Goal: Task Accomplishment & Management: Complete application form

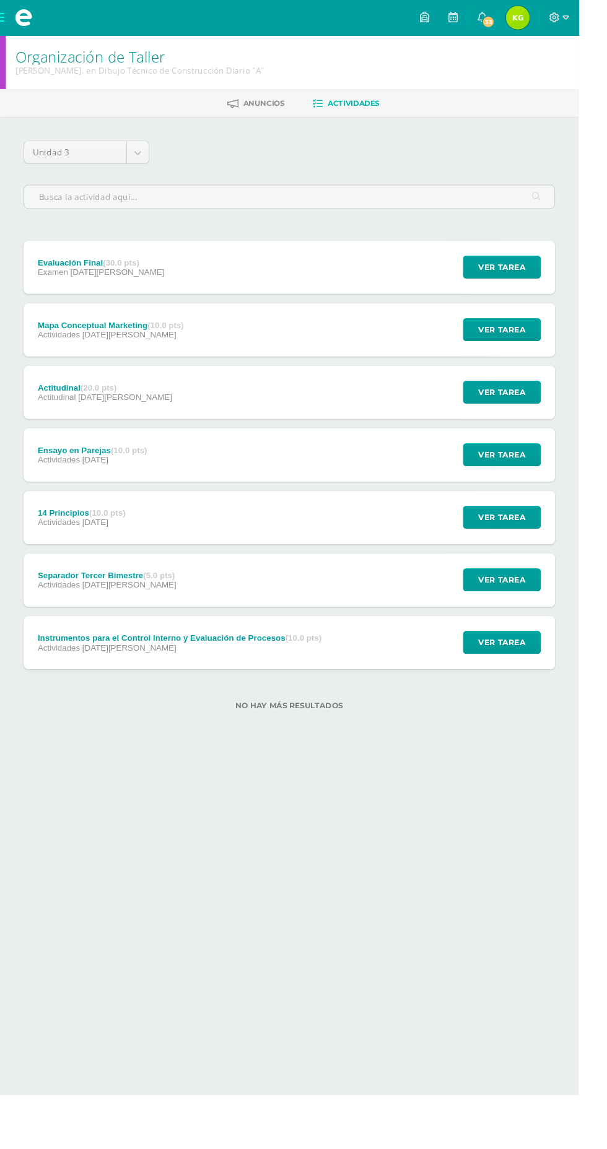
click at [17, 17] on span at bounding box center [24, 18] width 19 height 19
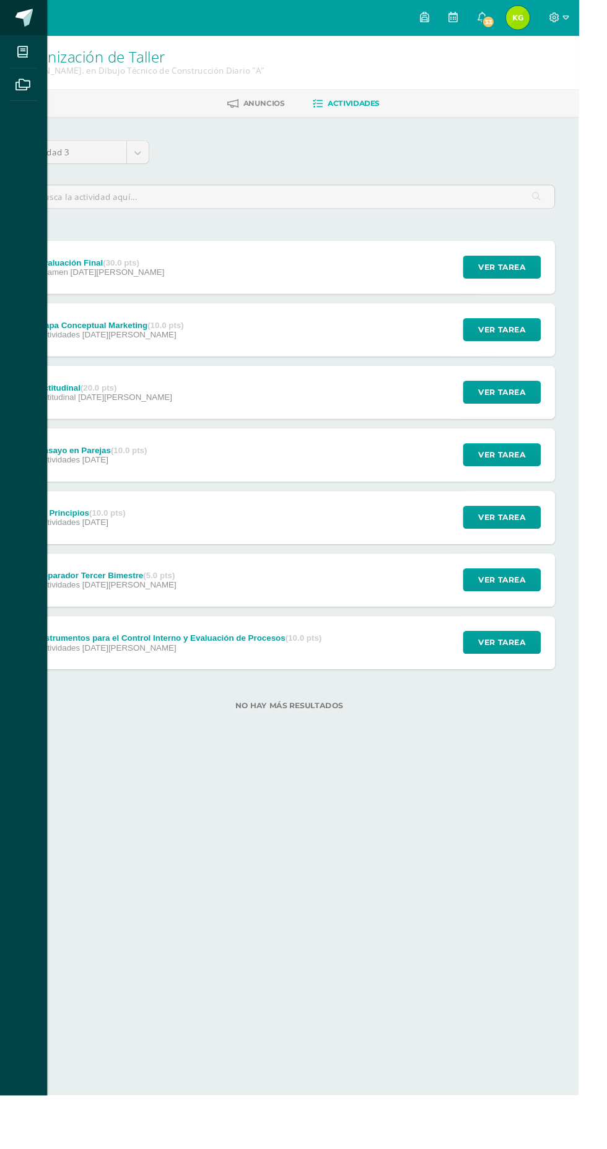
click at [16, 23] on span at bounding box center [25, 18] width 19 height 19
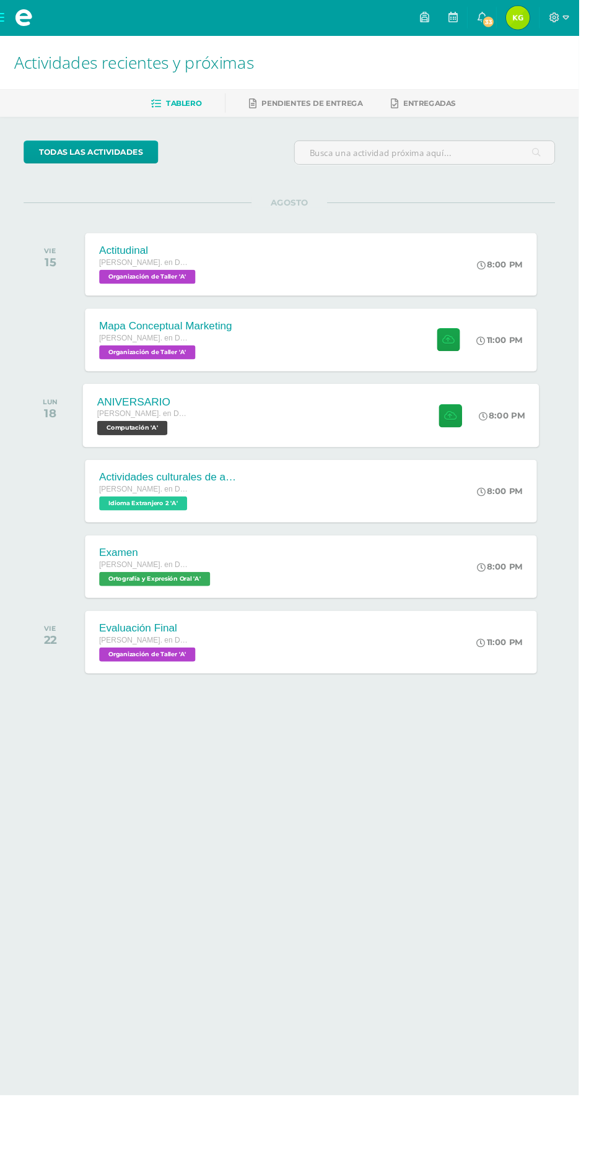
click at [466, 468] on div at bounding box center [469, 436] width 61 height 66
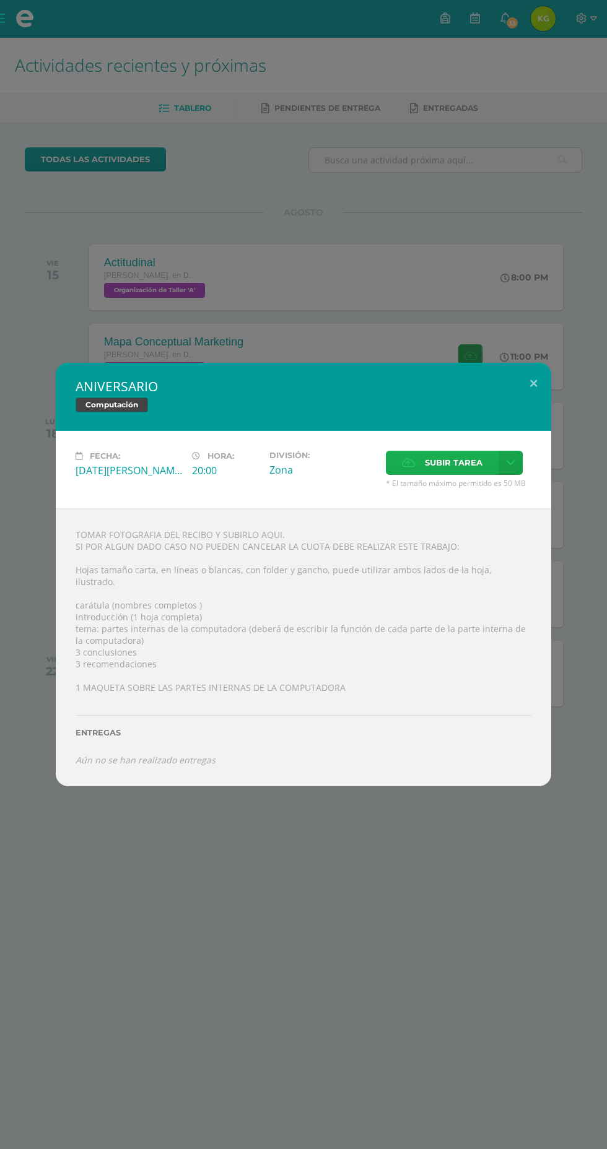
click at [454, 465] on span "Subir tarea" at bounding box center [454, 462] width 58 height 23
click at [0, 0] on input "Subir tarea" at bounding box center [0, 0] width 0 height 0
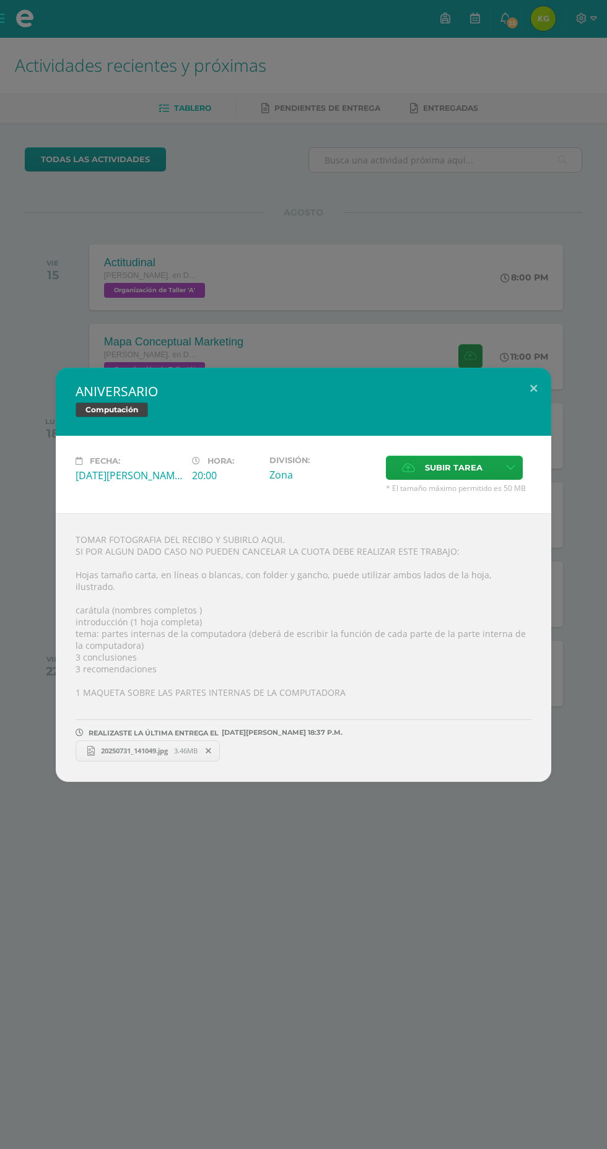
click at [102, 752] on link "20250731_141049.jpg 3.46MB" at bounding box center [148, 751] width 144 height 21
click at [116, 243] on div "ANIVERSARIO Computación Fecha: Lunes 18 de Agosto Hora: 20:00 División: Zona Su…" at bounding box center [303, 574] width 607 height 1149
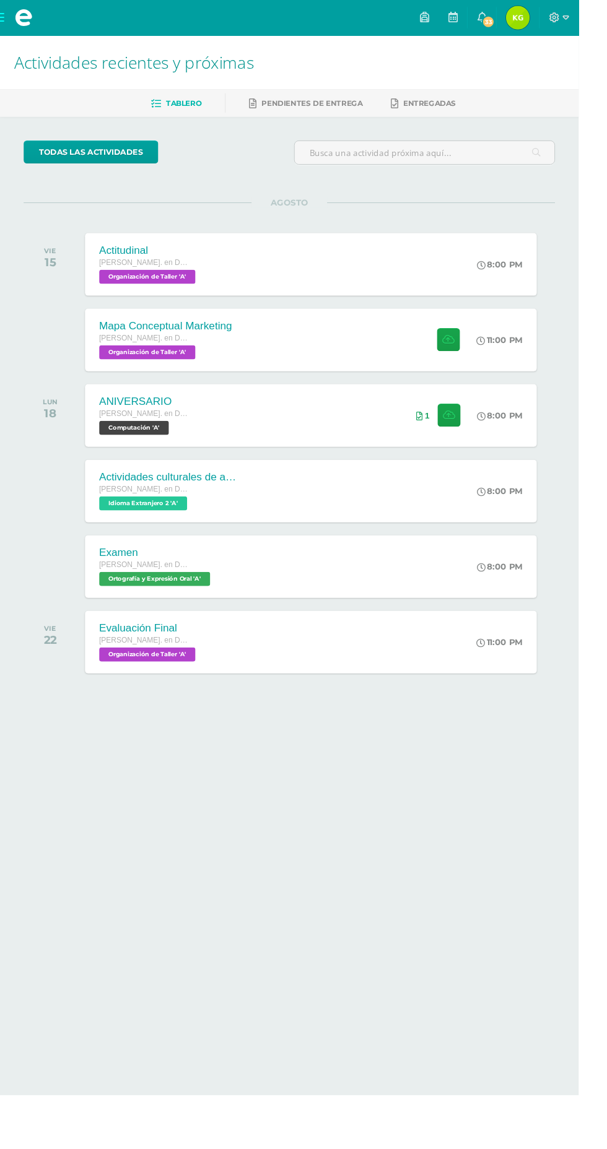
click at [24, 19] on span at bounding box center [24, 18] width 19 height 19
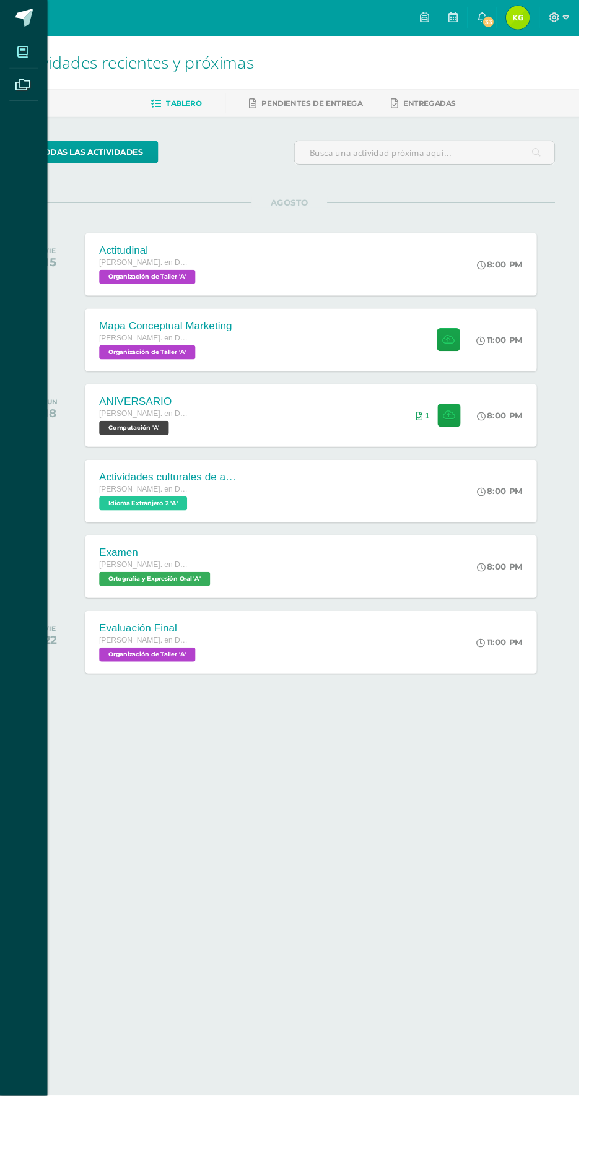
click at [16, 54] on span at bounding box center [24, 54] width 28 height 28
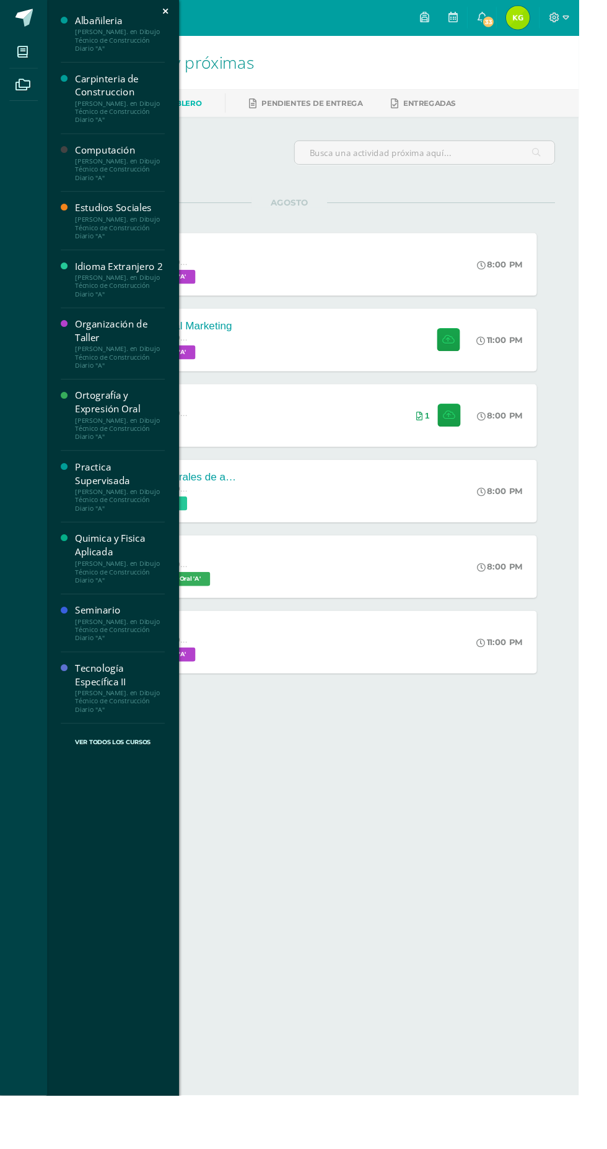
click at [87, 354] on div "Organización de Taller" at bounding box center [126, 347] width 94 height 28
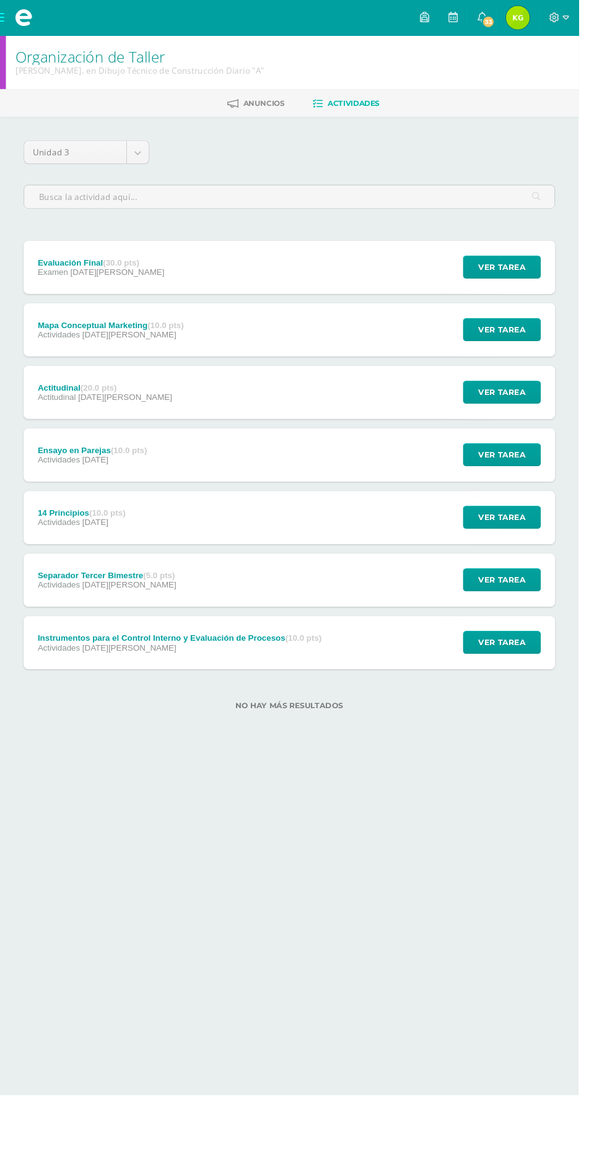
click at [71, 679] on span "Actividades" at bounding box center [62, 679] width 45 height 10
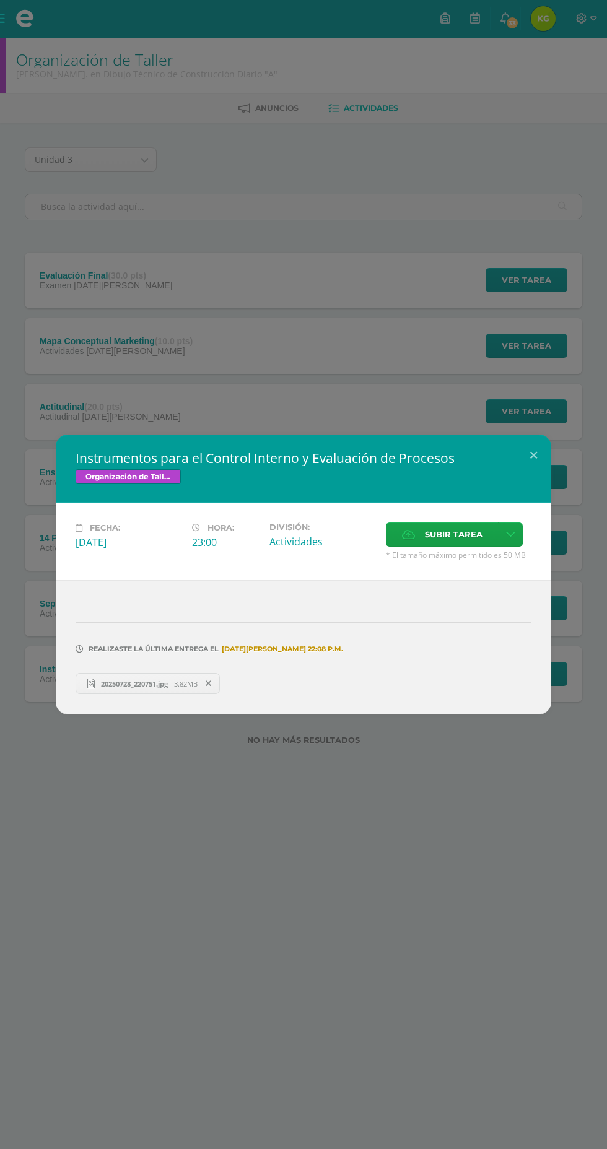
click at [95, 689] on icon at bounding box center [90, 684] width 16 height 16
click at [543, 458] on button at bounding box center [533, 456] width 35 height 42
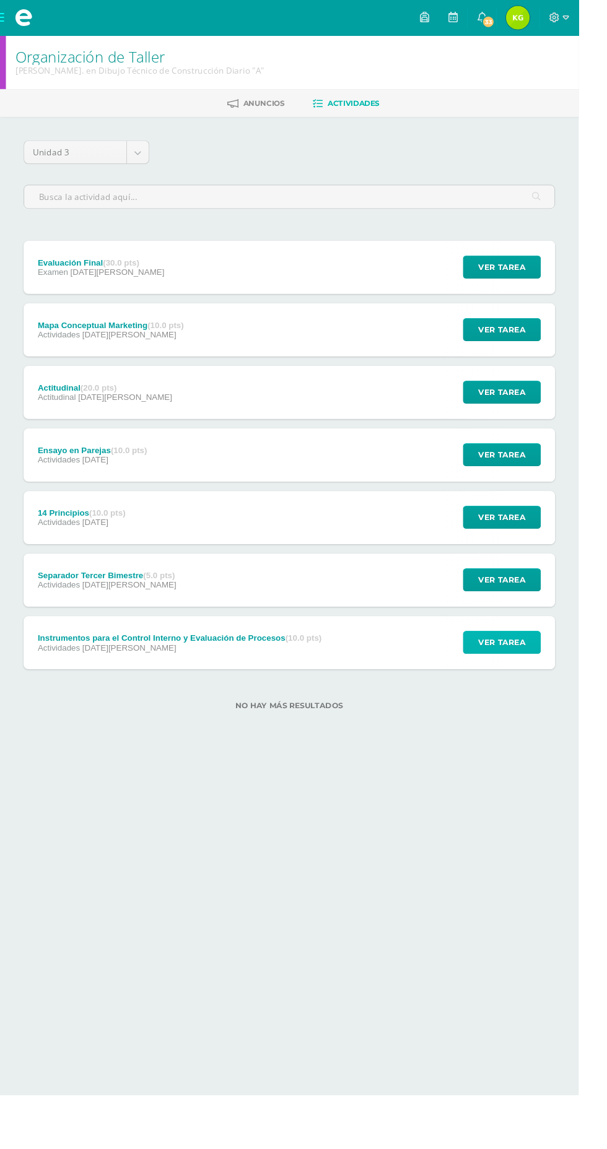
click at [544, 666] on span "Ver tarea" at bounding box center [527, 674] width 50 height 23
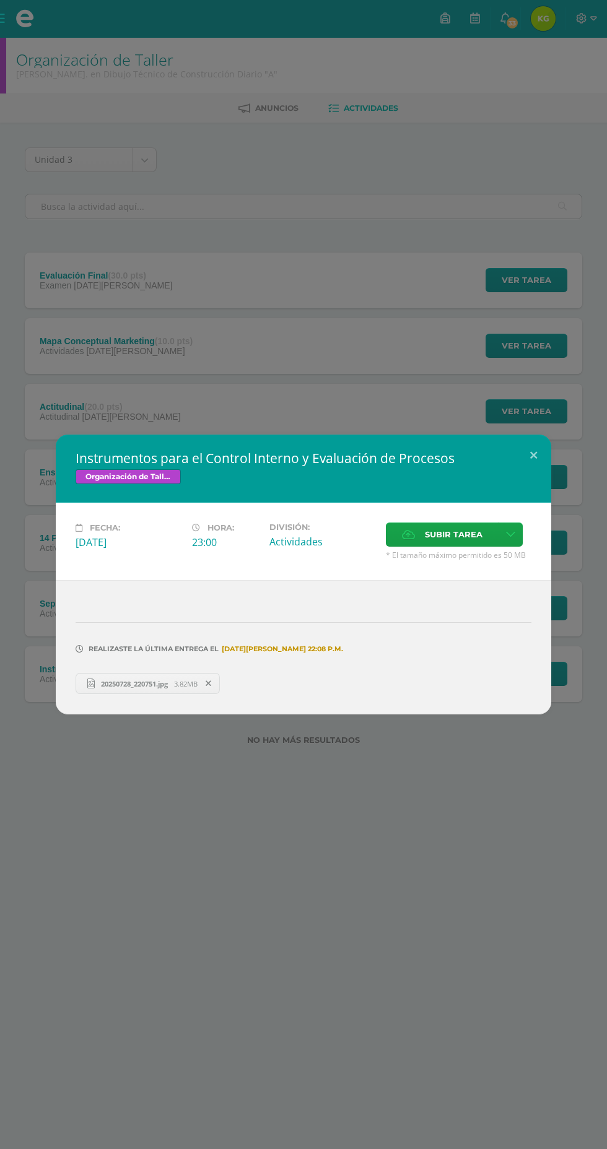
click at [396, 913] on div "Instrumentos para el Control Interno y Evaluación de Procesos Organización de T…" at bounding box center [303, 574] width 607 height 1149
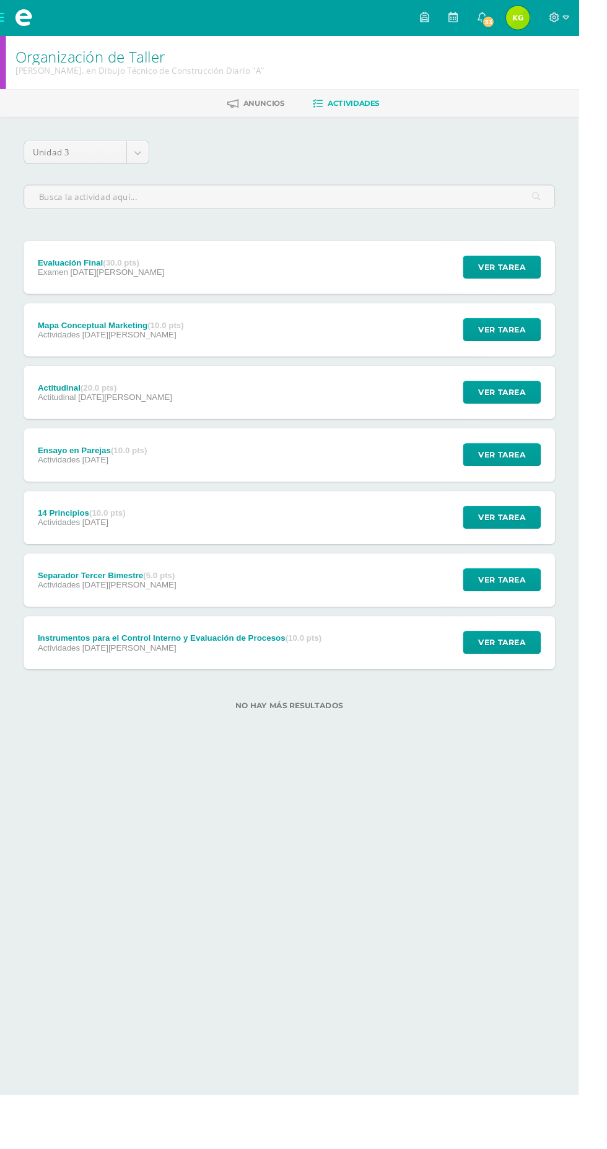
click at [82, 614] on span "Actividades" at bounding box center [62, 614] width 45 height 10
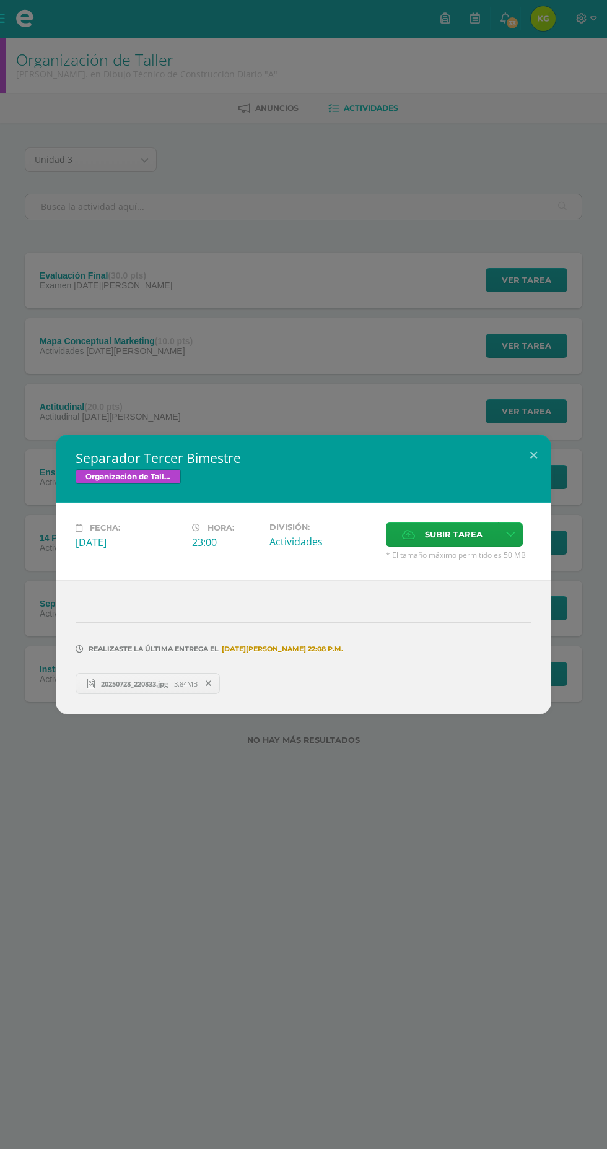
click at [389, 857] on div "Separador Tercer Bimestre Organización de Taller Fecha: Viernes 11 de Julio Hor…" at bounding box center [303, 574] width 607 height 1149
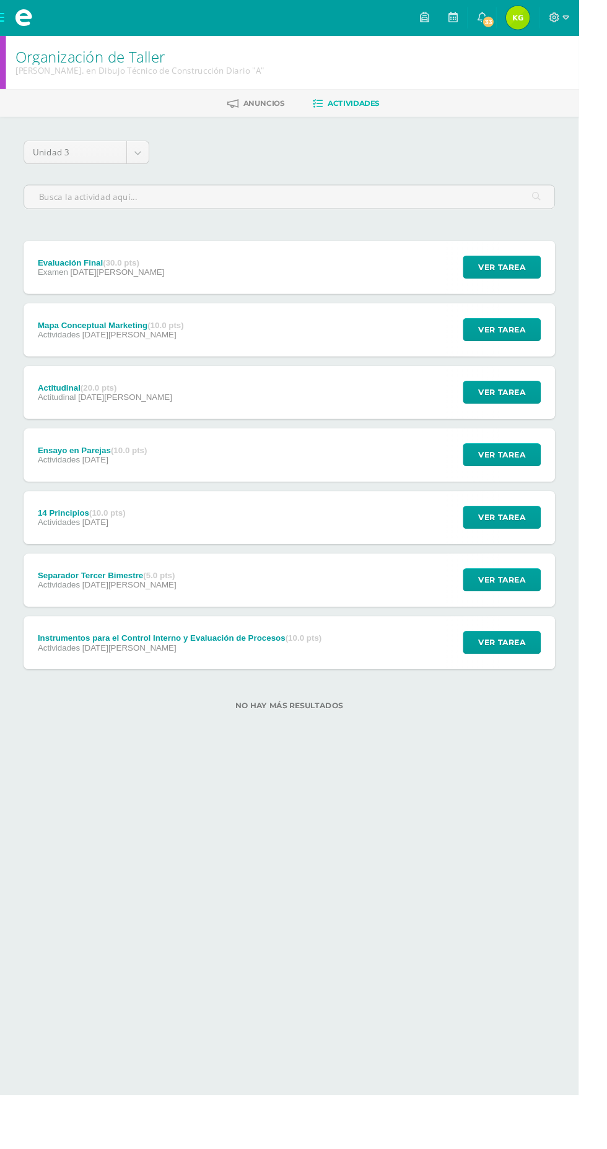
click at [59, 548] on span "Actividades" at bounding box center [62, 548] width 45 height 10
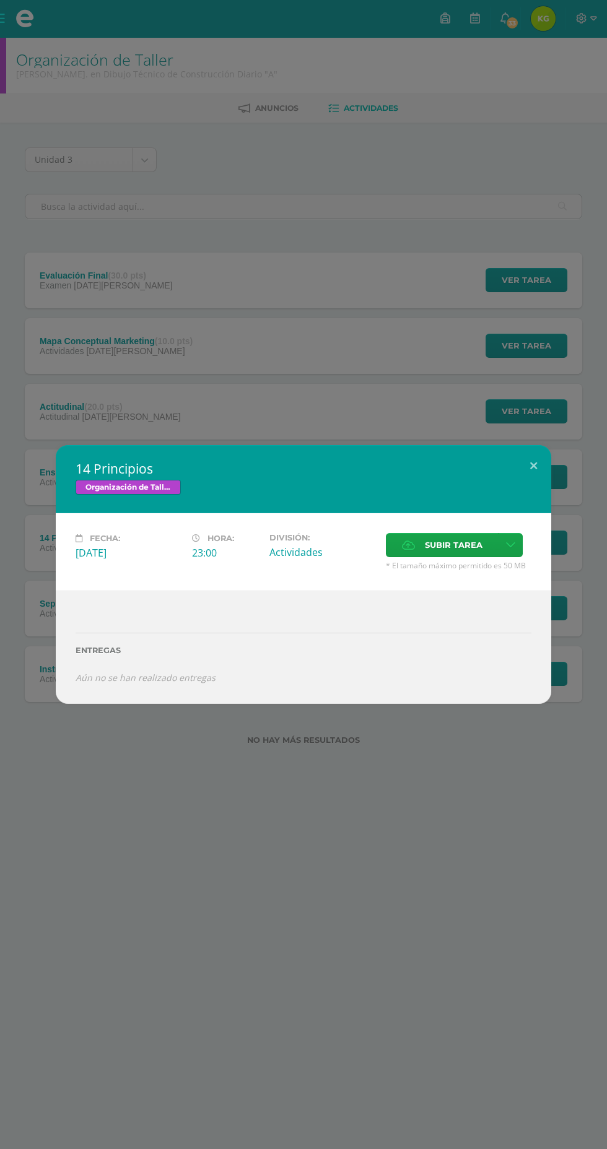
click at [390, 867] on div "14 Principios Organización de Taller Fecha: Viernes 25 de Julio Hora: 23:00 Div…" at bounding box center [303, 574] width 607 height 1149
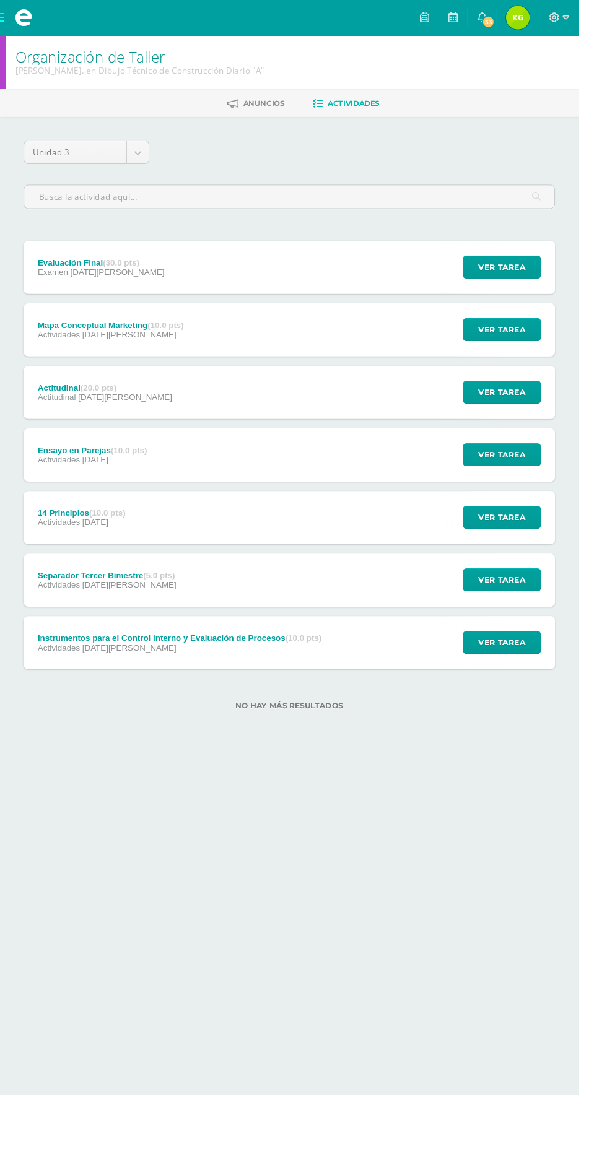
click at [50, 469] on div "Ensayo en Parejas (10.0 pts)" at bounding box center [97, 473] width 115 height 10
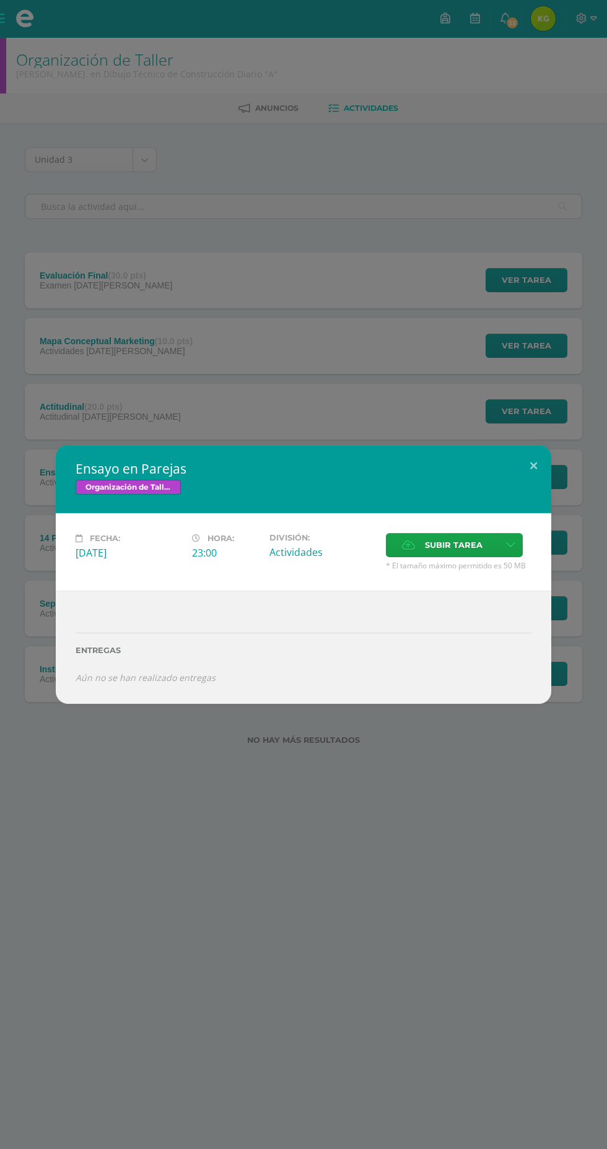
click at [382, 926] on div "Ensayo en Parejas Organización de Taller Fecha: Viernes 25 de Julio Hora: 23:00…" at bounding box center [303, 574] width 607 height 1149
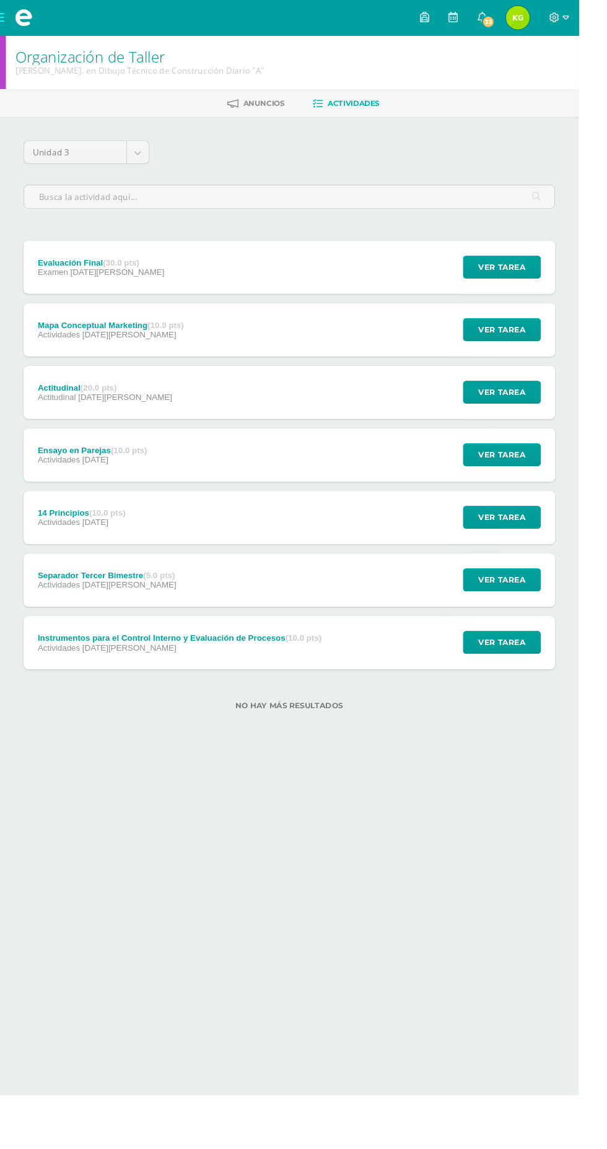
click at [47, 434] on div "Actitudinal (20.0 pts) Actitudinal 15 de Agosto" at bounding box center [110, 412] width 170 height 56
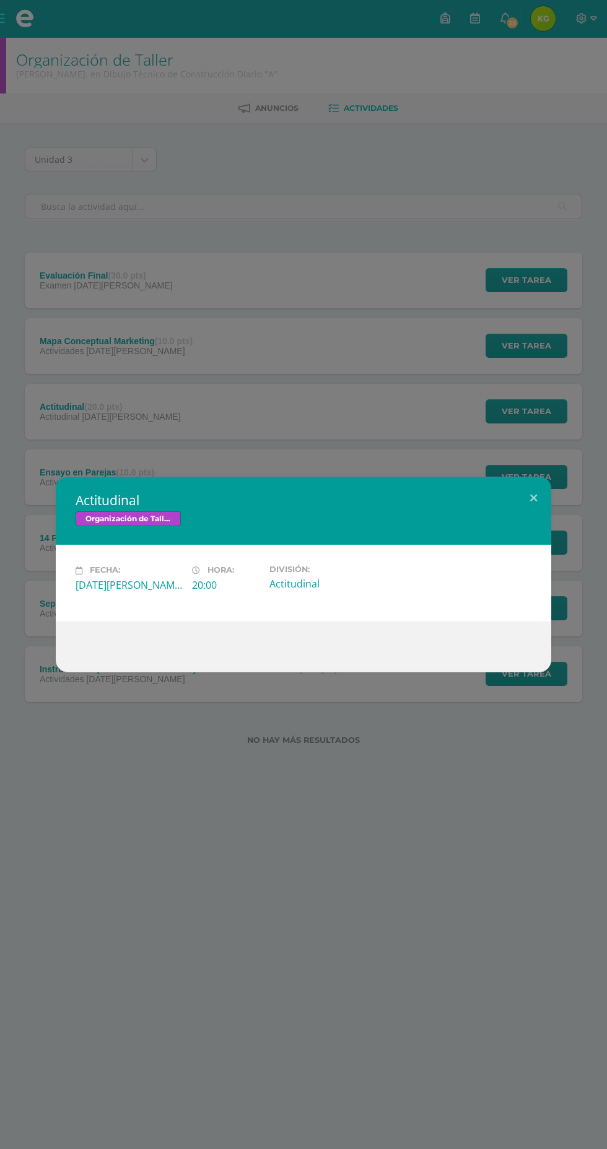
click at [381, 925] on div "Actitudinal Organización de Taller Fecha: Viernes 15 de Agosto Hora: 20:00 Divi…" at bounding box center [303, 574] width 607 height 1149
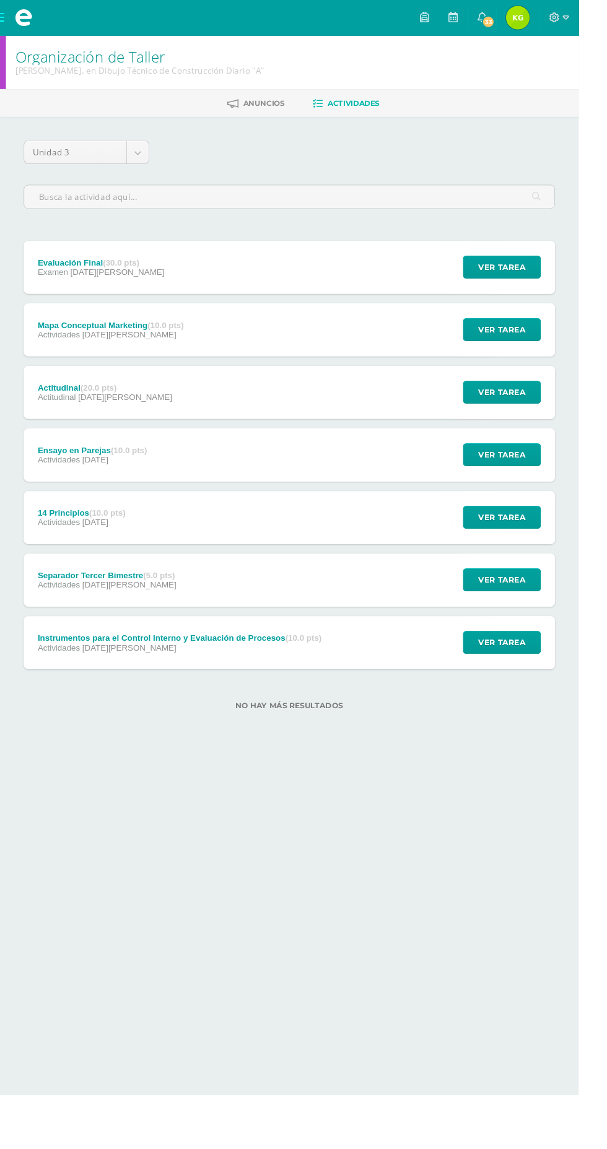
click at [46, 351] on span "Actividades" at bounding box center [62, 351] width 45 height 10
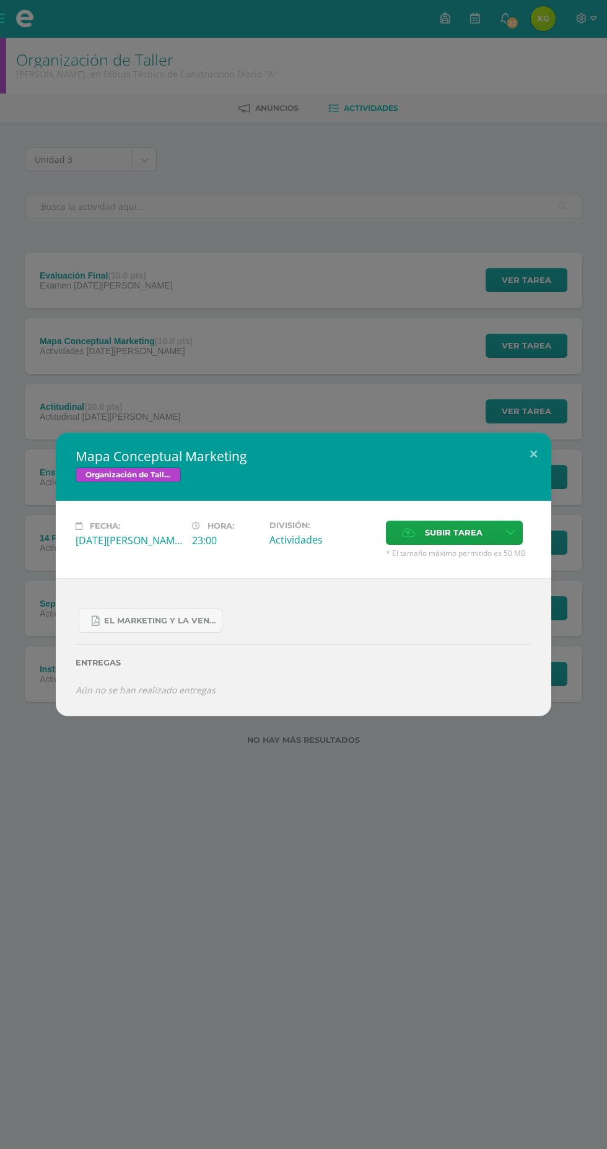
click at [373, 915] on div "Mapa Conceptual Marketing Organización de Taller Fecha: Viernes 15 de Agosto Ho…" at bounding box center [303, 574] width 607 height 1149
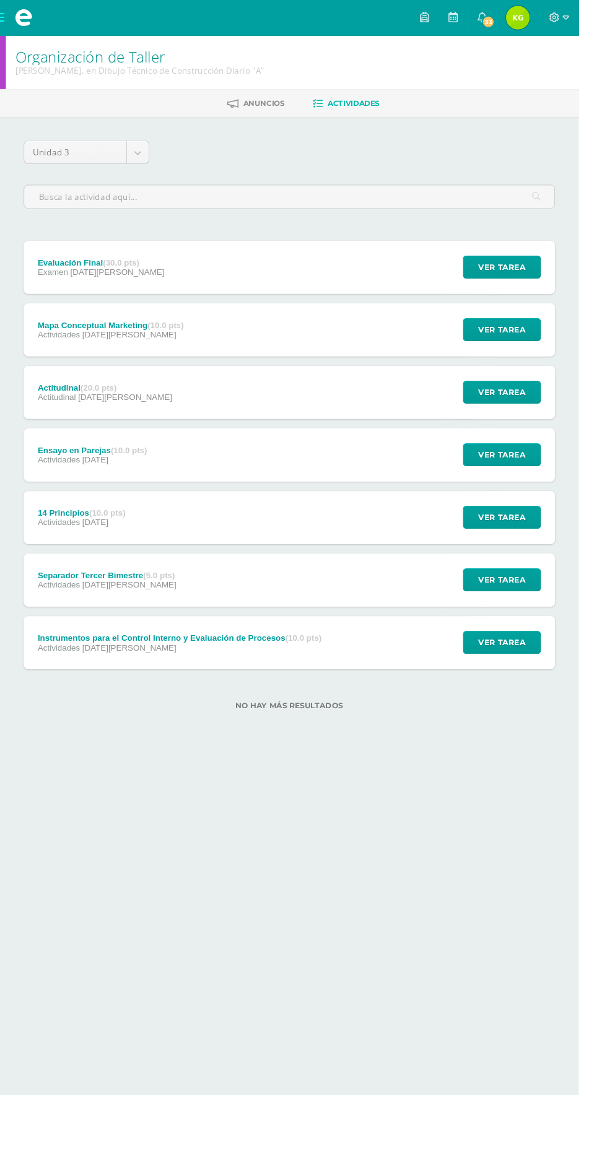
click at [38, 280] on div "Evaluación Final (30.0 pts) Examen 22 de Agosto" at bounding box center [106, 281] width 162 height 56
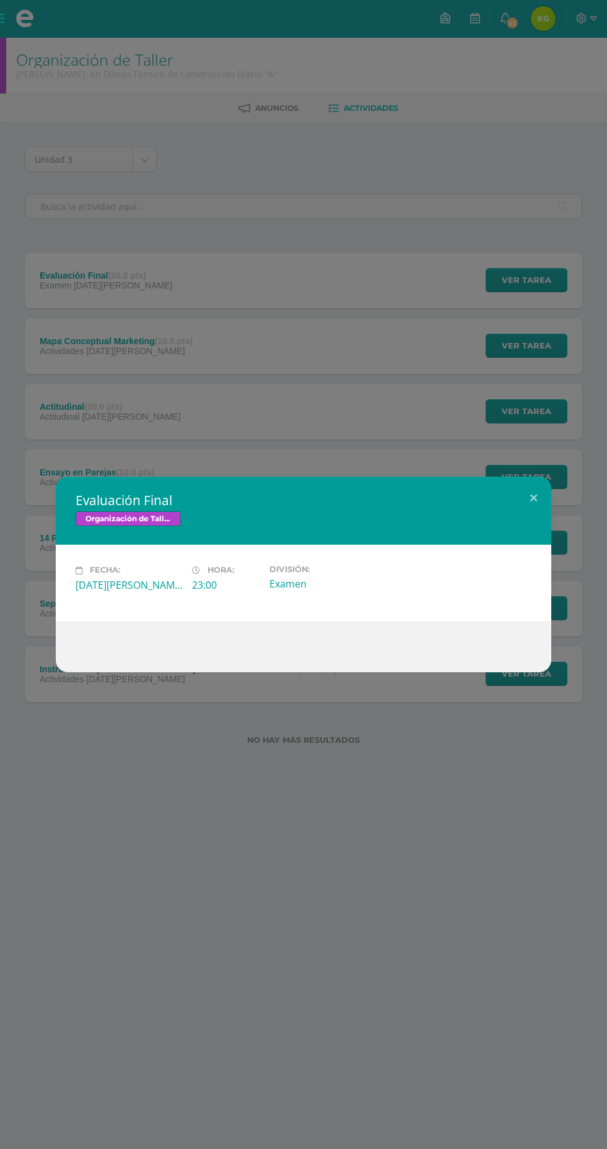
click at [378, 918] on div "Evaluación Final Organización de Taller Fecha: Viernes 22 de Agosto Hora: 23:00…" at bounding box center [303, 574] width 607 height 1149
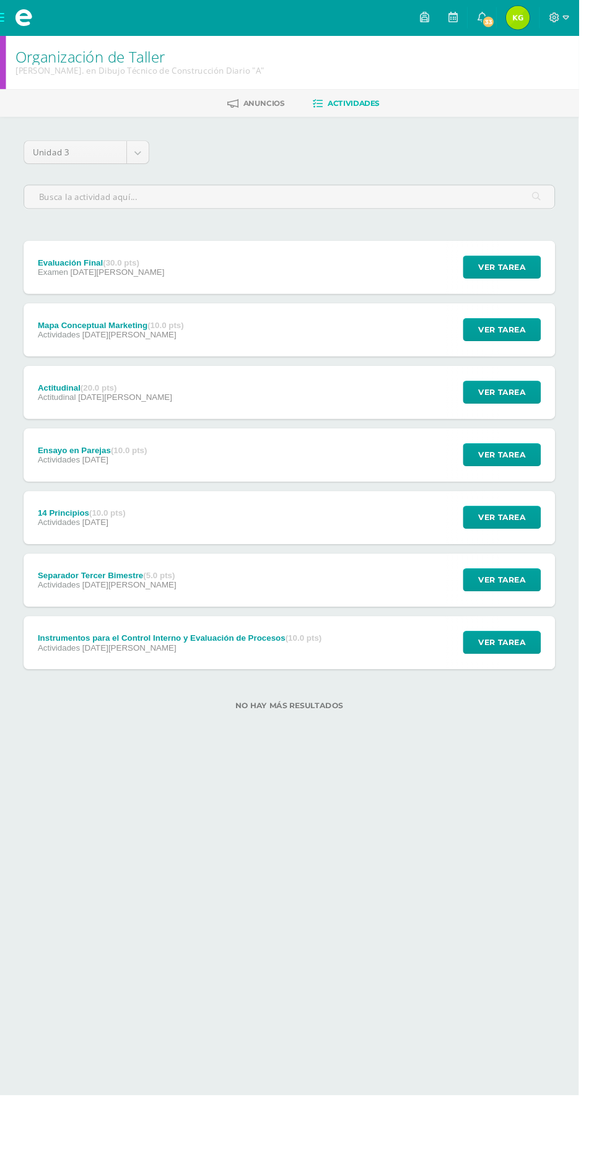
click at [57, 538] on div "14 Principios (10.0 pts)" at bounding box center [86, 538] width 92 height 10
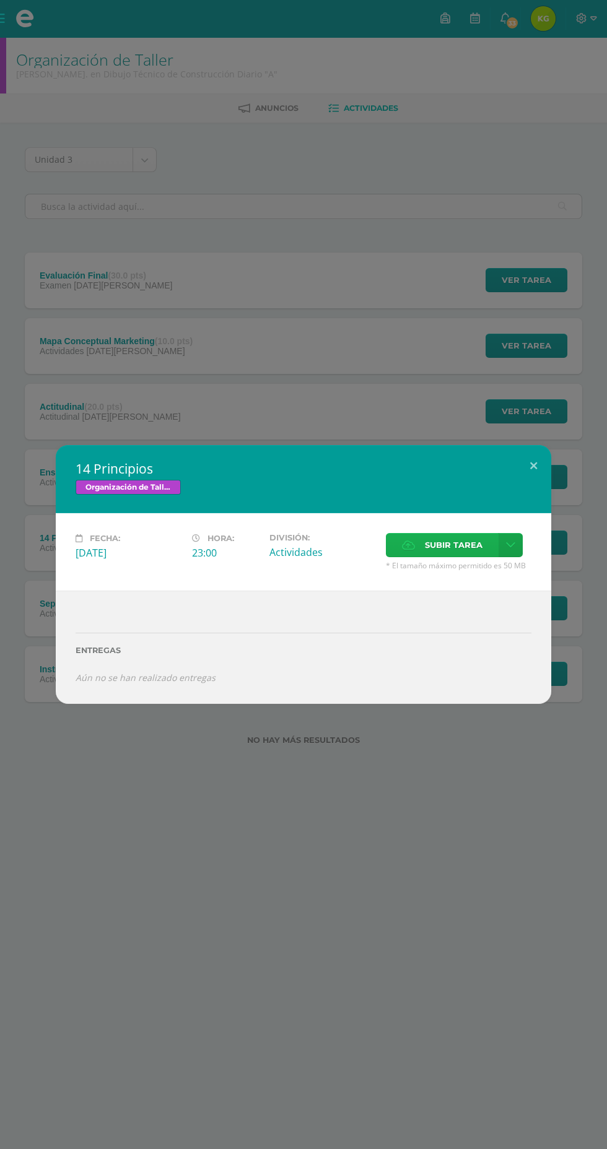
click at [447, 542] on span "Subir tarea" at bounding box center [454, 545] width 58 height 23
click at [0, 0] on input "Subir tarea" at bounding box center [0, 0] width 0 height 0
click at [446, 549] on span "Subir tarea" at bounding box center [454, 545] width 58 height 23
click at [0, 0] on input "Subir tarea" at bounding box center [0, 0] width 0 height 0
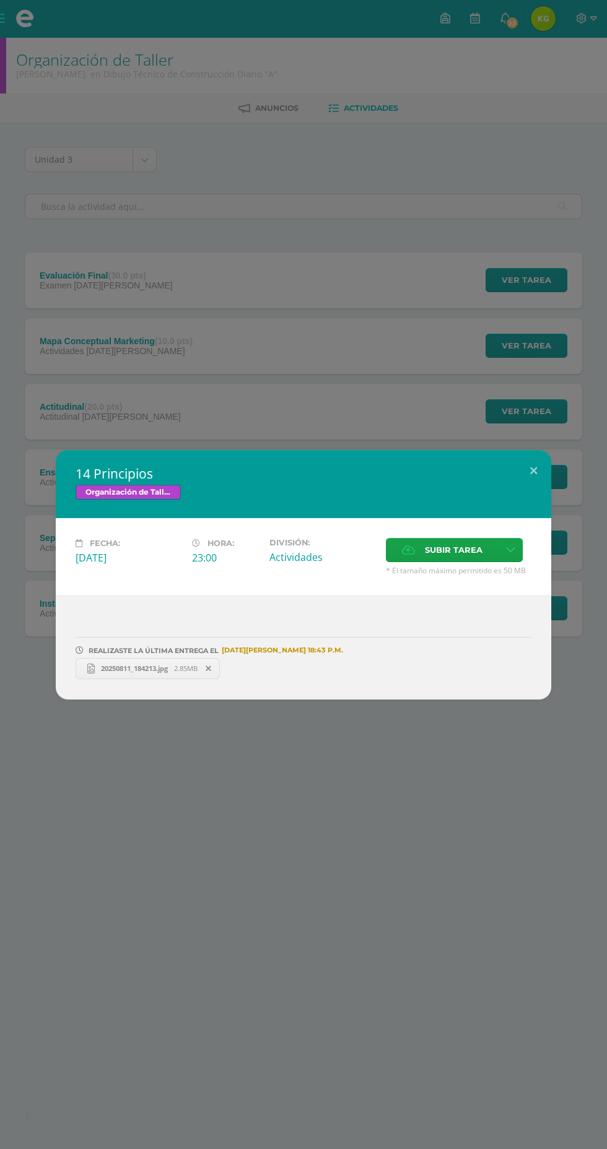
click at [119, 668] on span "20250811_184213.jpg" at bounding box center [134, 668] width 79 height 9
click at [111, 287] on div "14 Principios Organización de Taller Fecha: Viernes 25 de Julio Hora: 23:00 Div…" at bounding box center [303, 574] width 607 height 1149
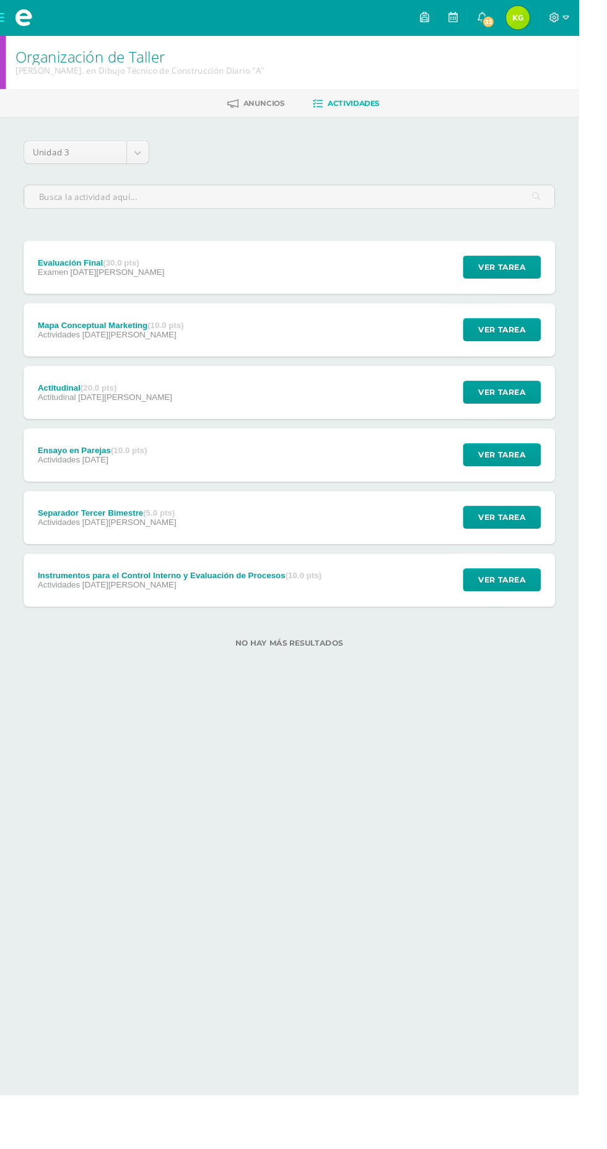
click at [84, 610] on span "Actividades" at bounding box center [63, 614] width 46 height 10
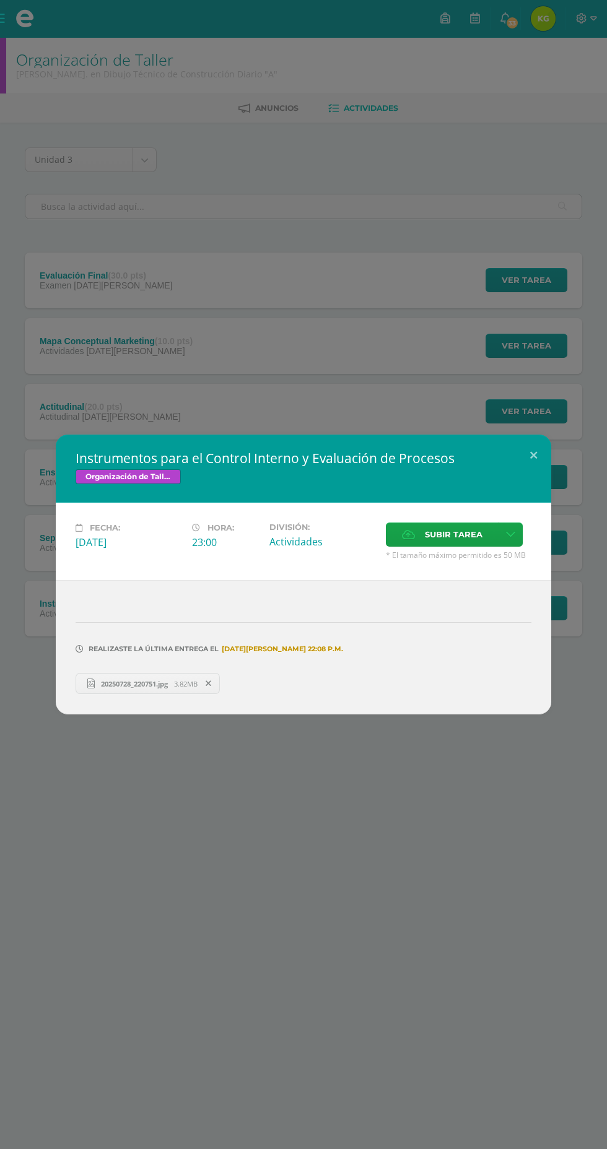
click at [145, 221] on div "Instrumentos para el Control Interno y Evaluación de Procesos Organización de T…" at bounding box center [303, 574] width 607 height 1149
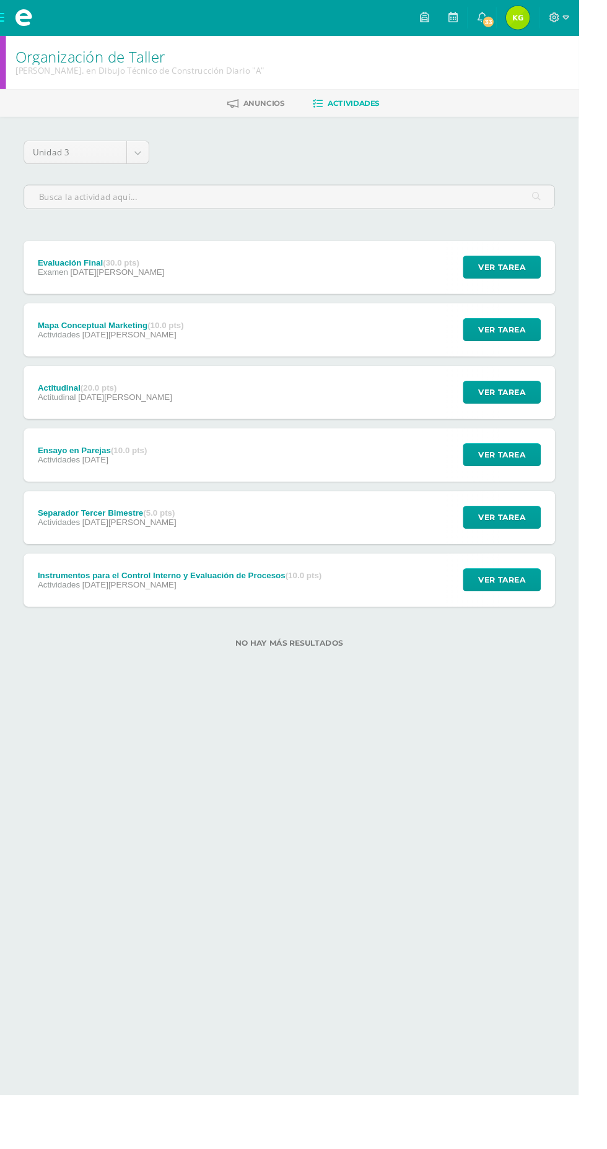
click at [91, 606] on div "Instrumentos para el Control Interno y Evaluación de Procesos (10.0 pts)" at bounding box center [189, 604] width 298 height 10
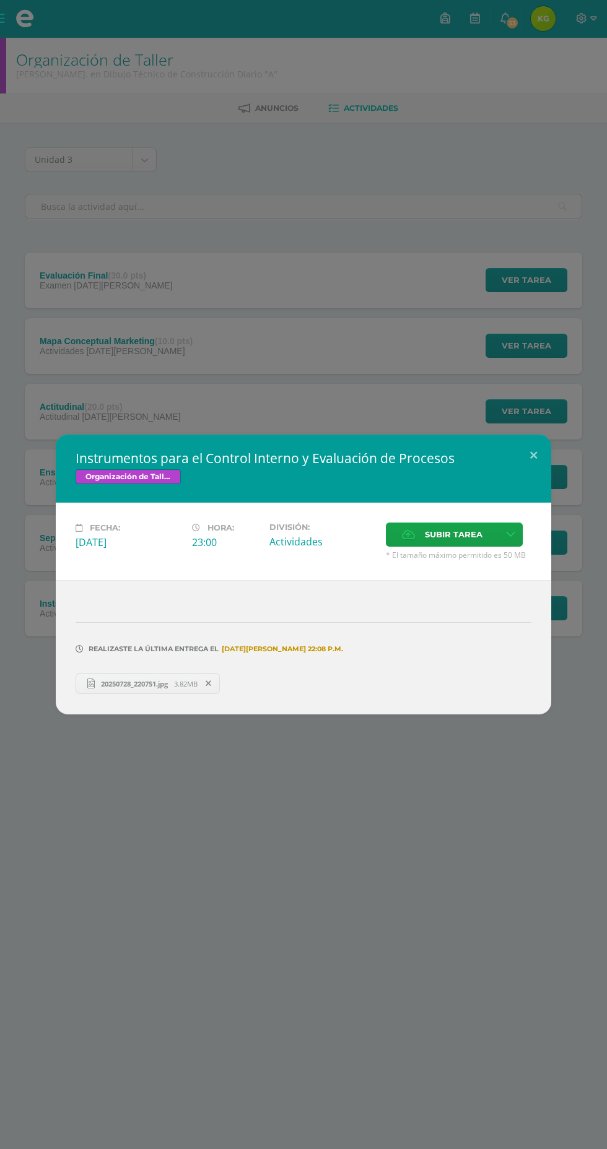
click at [82, 282] on div "Instrumentos para el Control Interno y Evaluación de Procesos Organización de T…" at bounding box center [303, 574] width 607 height 1149
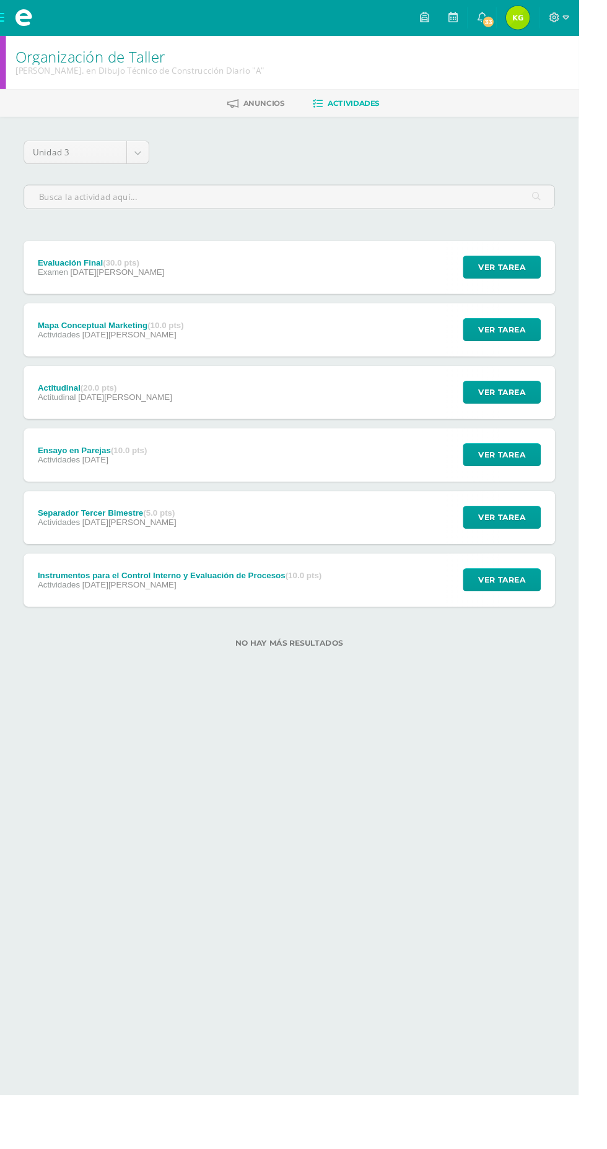
click at [25, 20] on span at bounding box center [24, 18] width 19 height 19
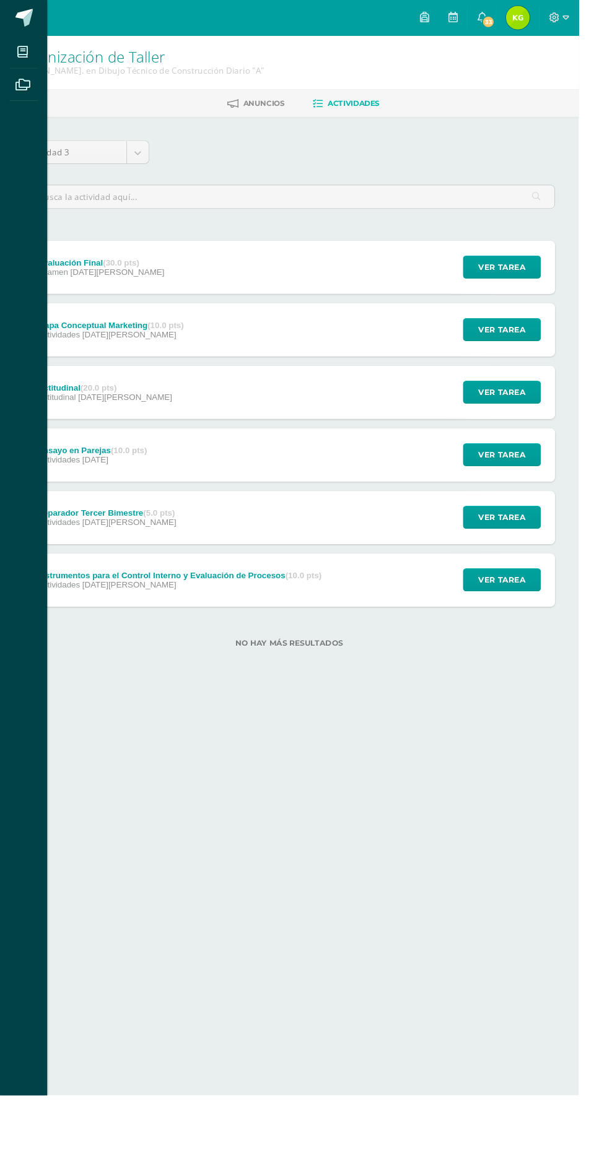
click at [412, 860] on div "Mis cursos Archivos Cerrar panel Albañileria Quinto Bach. en Dibujo Técnico de …" at bounding box center [303, 574] width 607 height 1149
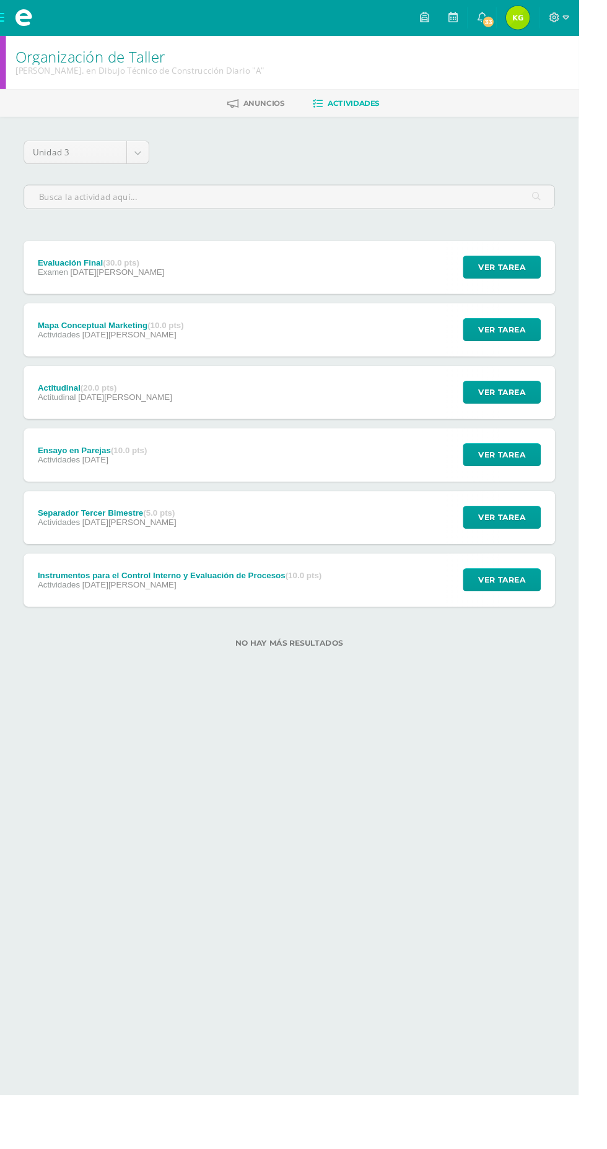
click at [25, 19] on span at bounding box center [24, 18] width 19 height 19
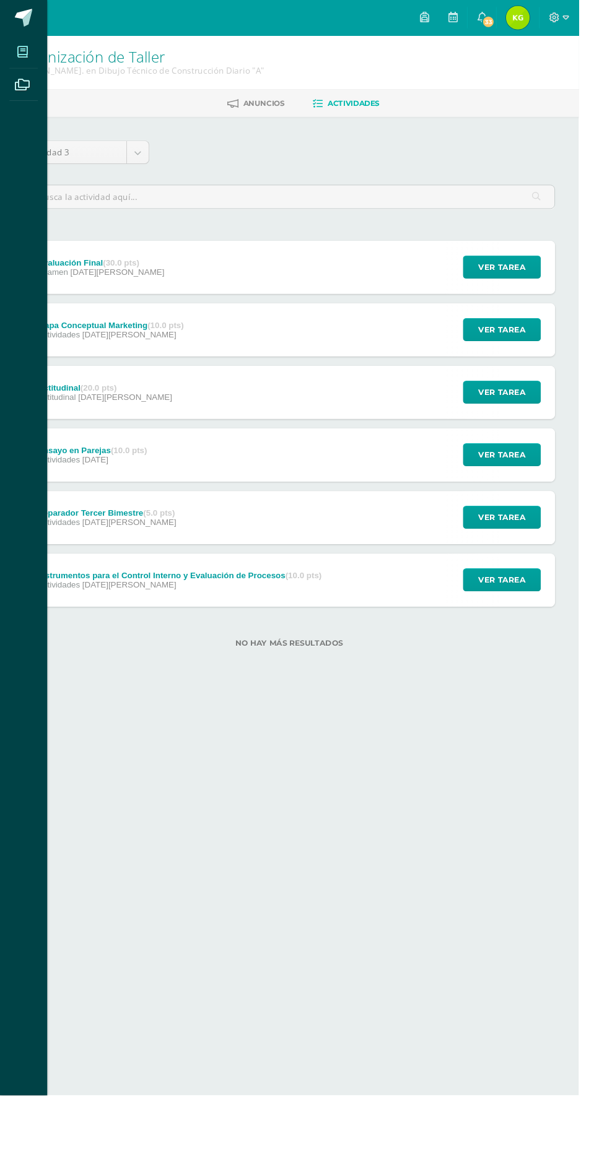
click at [24, 54] on icon at bounding box center [23, 54] width 11 height 12
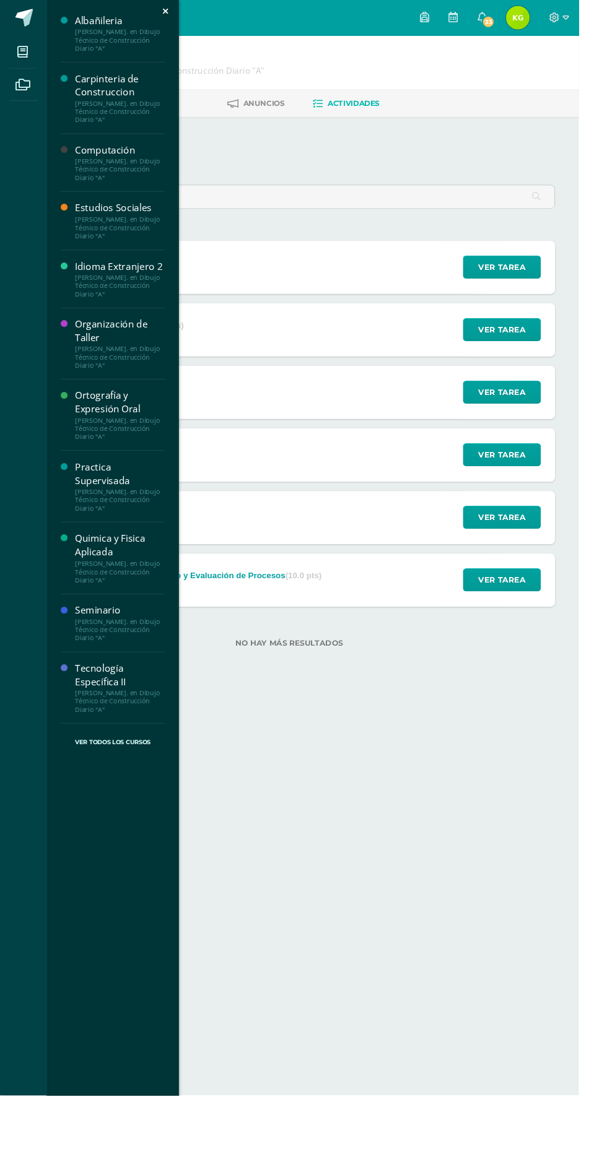
click at [87, 219] on div "Estudios Sociales" at bounding box center [126, 218] width 94 height 14
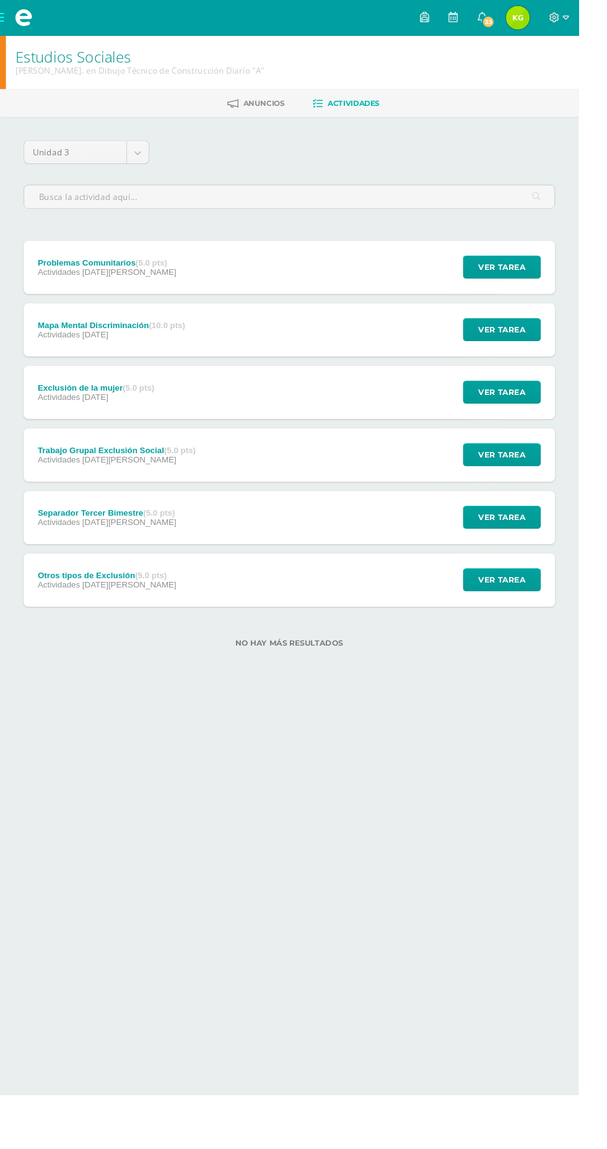
click at [38, 608] on div "Otros tipos de Exclusión (5.0 pts) Actividades 04 de Julio" at bounding box center [112, 609] width 175 height 56
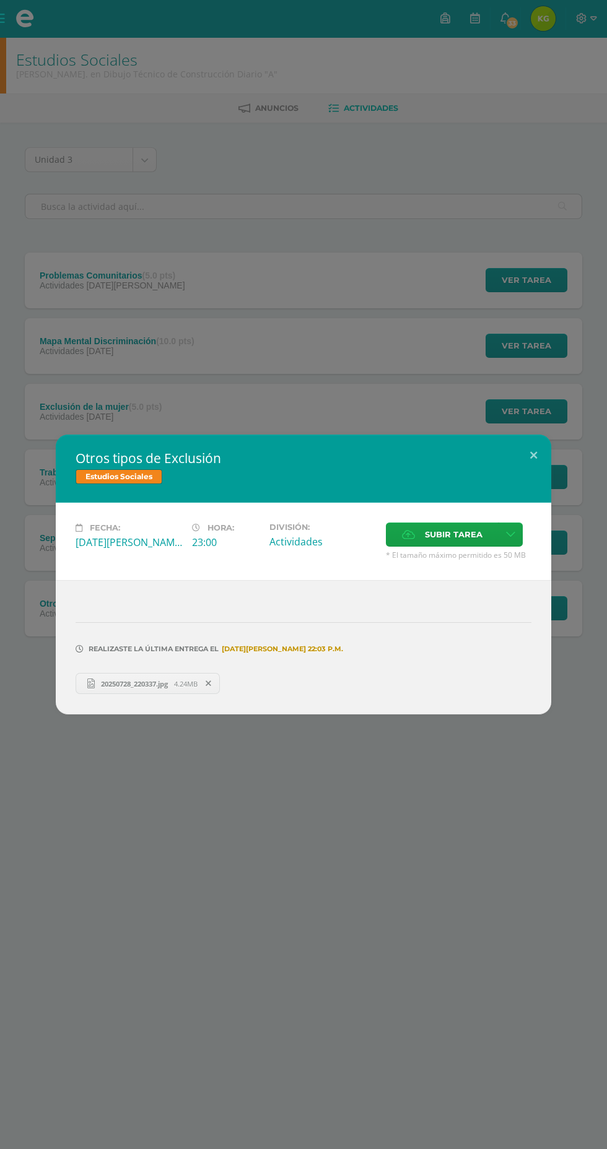
click at [71, 341] on div "Otros tipos de Exclusión Estudios Sociales Fecha: Viernes 04 de Julio Hora: 23:…" at bounding box center [303, 574] width 607 height 1149
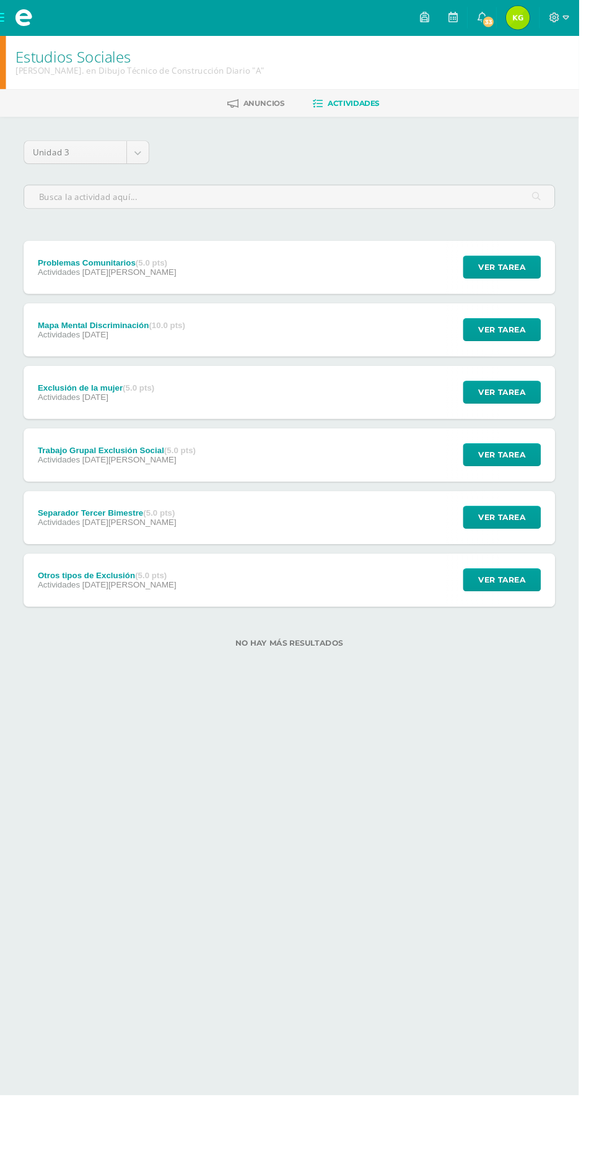
click at [58, 548] on span "Actividades" at bounding box center [62, 548] width 45 height 10
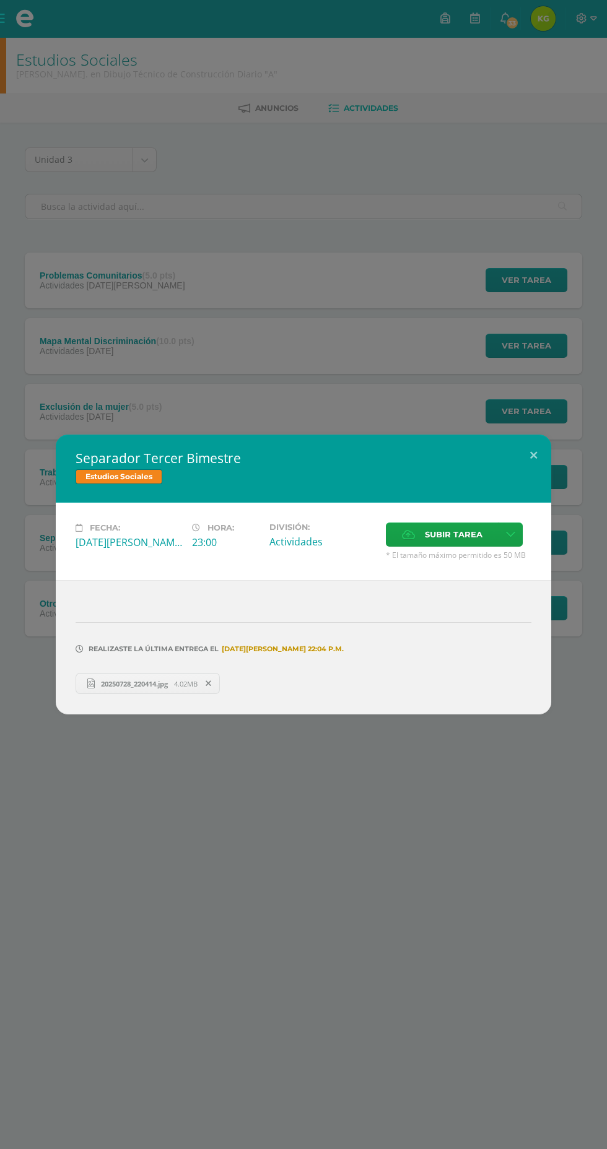
click at [61, 337] on div "Separador Tercer Bimestre Estudios Sociales Fecha: Viernes 04 de Julio Hora: 23…" at bounding box center [303, 574] width 607 height 1149
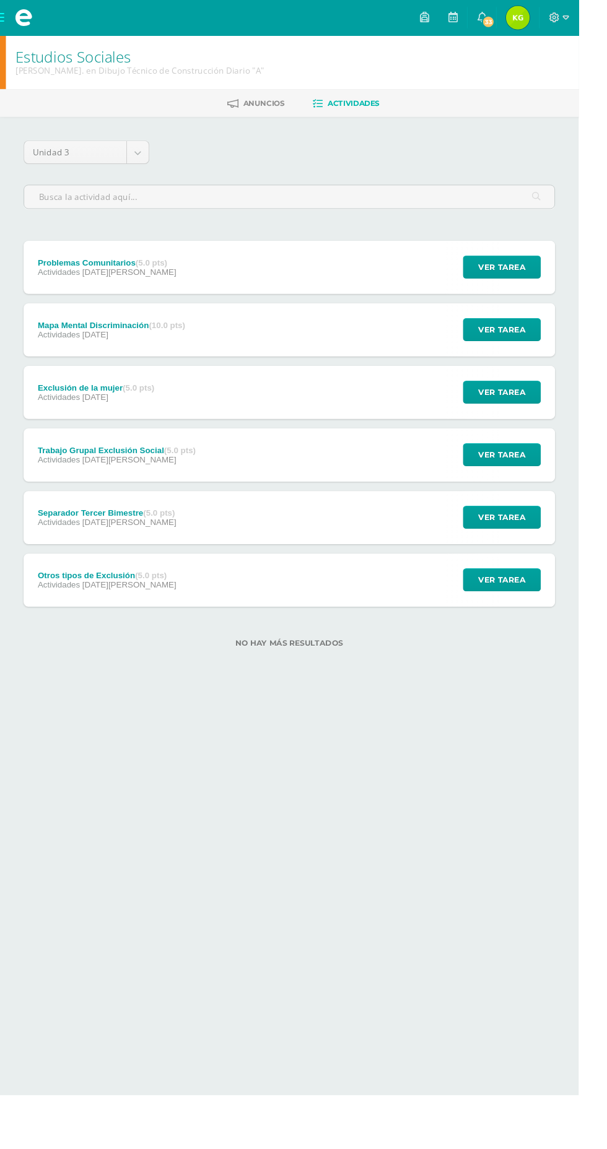
click at [69, 485] on span "Actividades" at bounding box center [62, 482] width 45 height 10
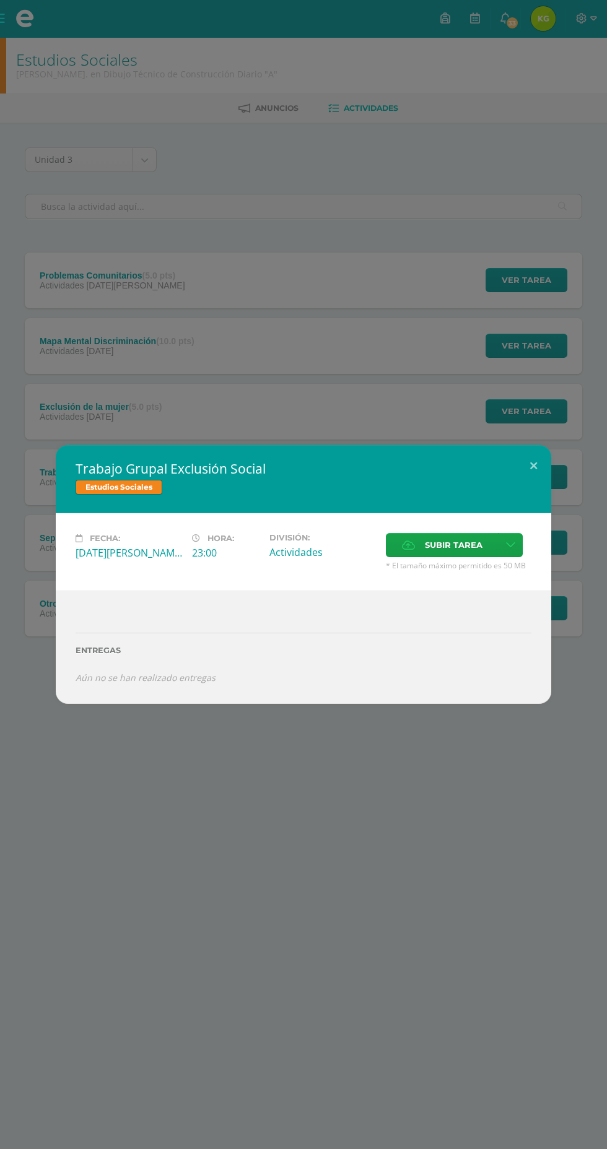
click at [74, 364] on div "Trabajo Grupal Exclusión Social Estudios Sociales Fecha: Viernes 04 de Julio Ho…" at bounding box center [303, 574] width 607 height 1149
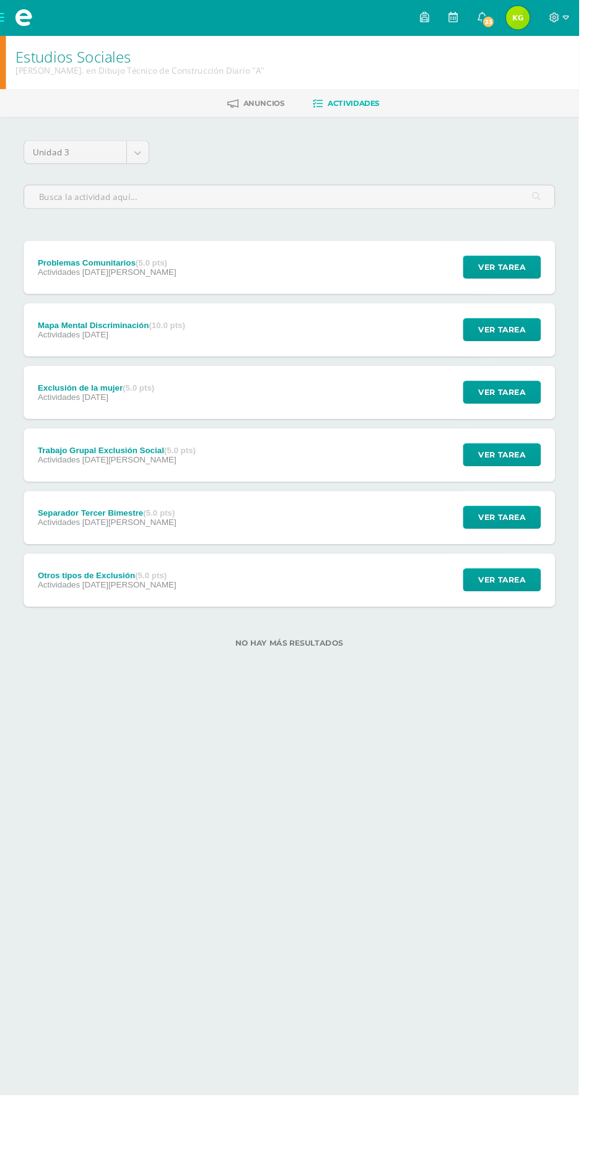
click at [61, 411] on div "Exclusión de la mujer (5.0 pts)" at bounding box center [101, 407] width 123 height 10
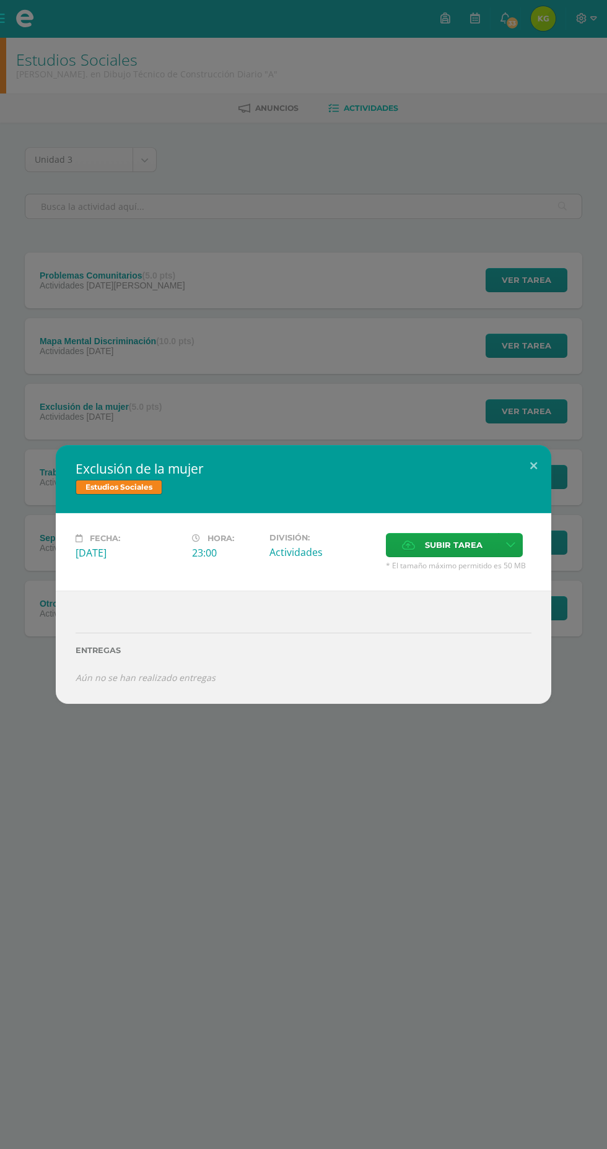
click at [517, 484] on div "Estudios Sociales" at bounding box center [304, 489] width 456 height 18
click at [533, 466] on button at bounding box center [533, 466] width 35 height 42
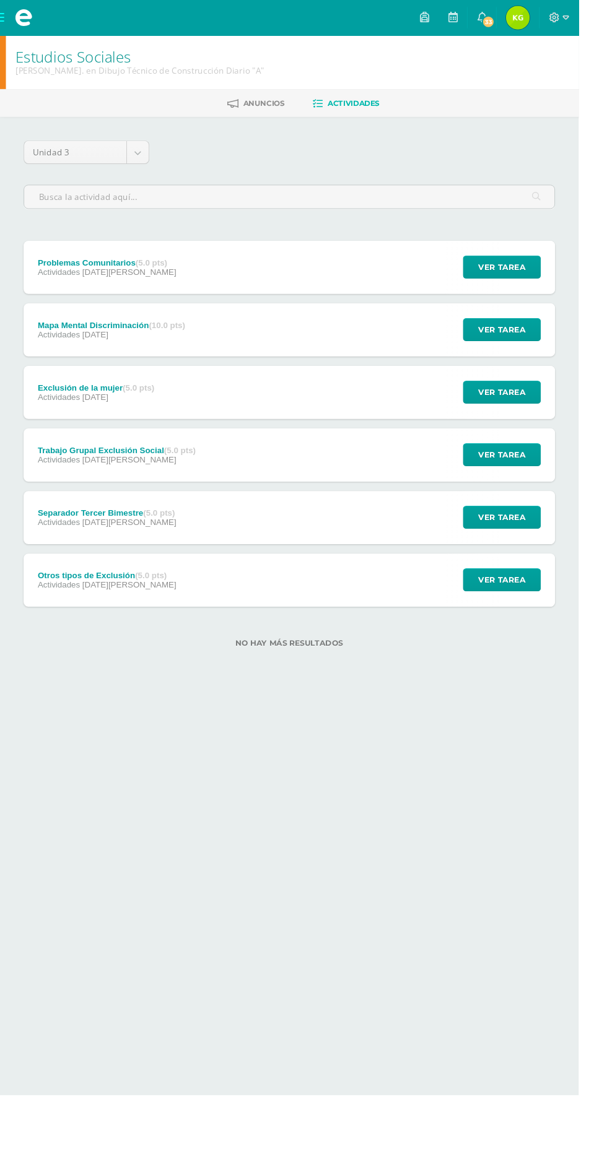
click at [45, 355] on span "Actividades" at bounding box center [62, 351] width 45 height 10
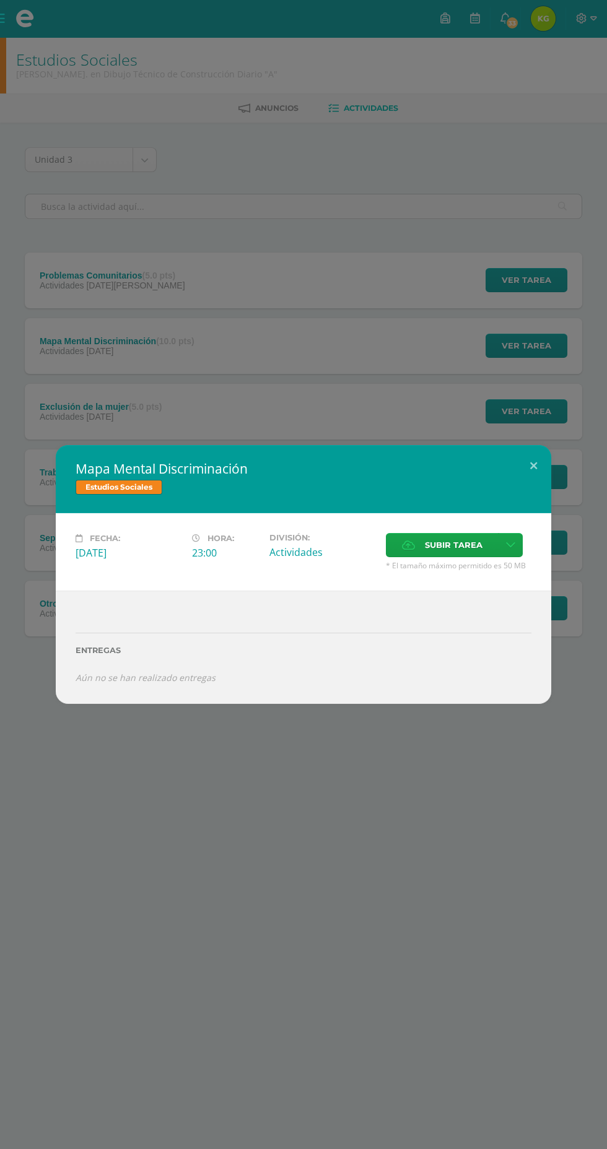
click at [18, 246] on div "Mapa Mental Discriminación Estudios Sociales Fecha: [DATE][PERSON_NAME]: 23:00 …" at bounding box center [303, 574] width 607 height 1149
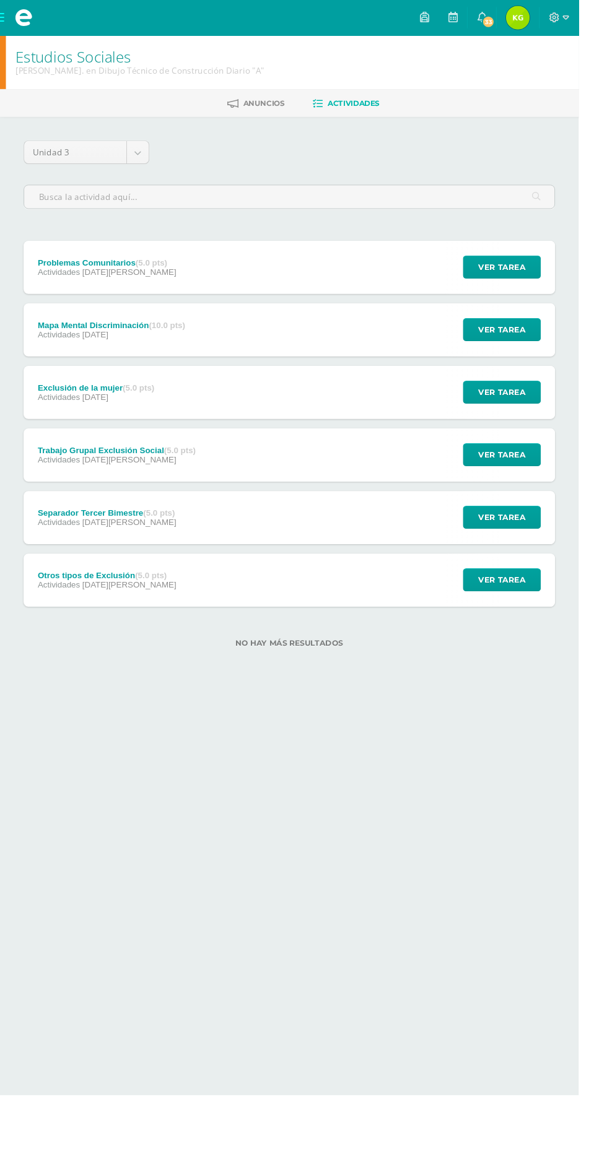
click at [68, 272] on div "Problemas Comunitarios (5.0 pts)" at bounding box center [113, 276] width 146 height 10
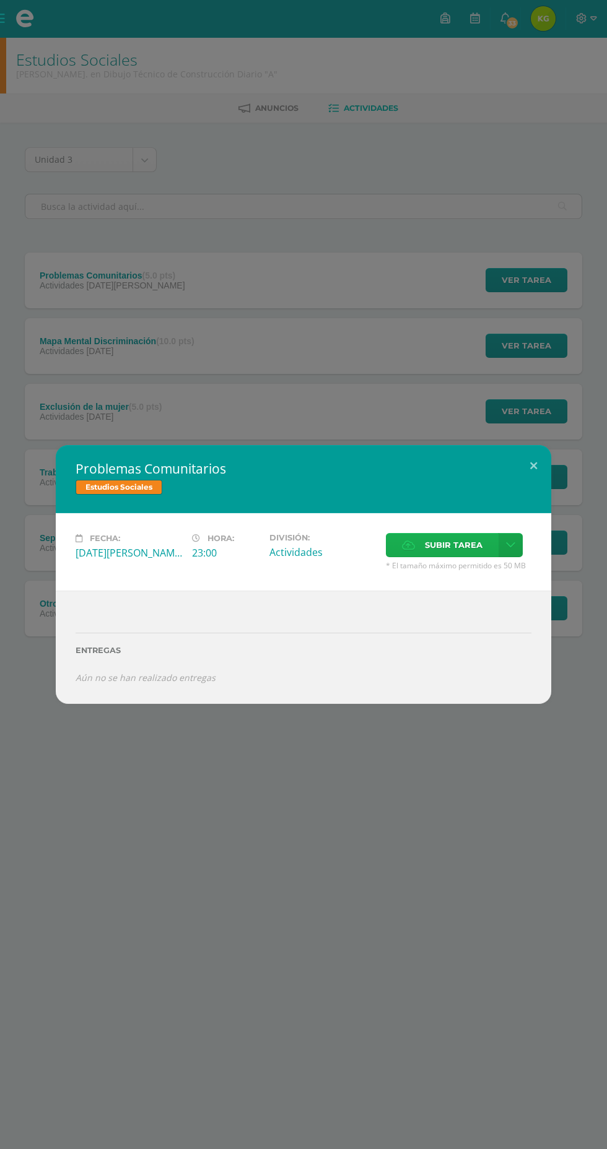
click at [458, 545] on span "Subir tarea" at bounding box center [454, 545] width 58 height 23
click at [0, 0] on input "Subir tarea" at bounding box center [0, 0] width 0 height 0
click at [449, 540] on span "Subir tarea" at bounding box center [454, 545] width 58 height 23
click at [0, 0] on input "Subir tarea" at bounding box center [0, 0] width 0 height 0
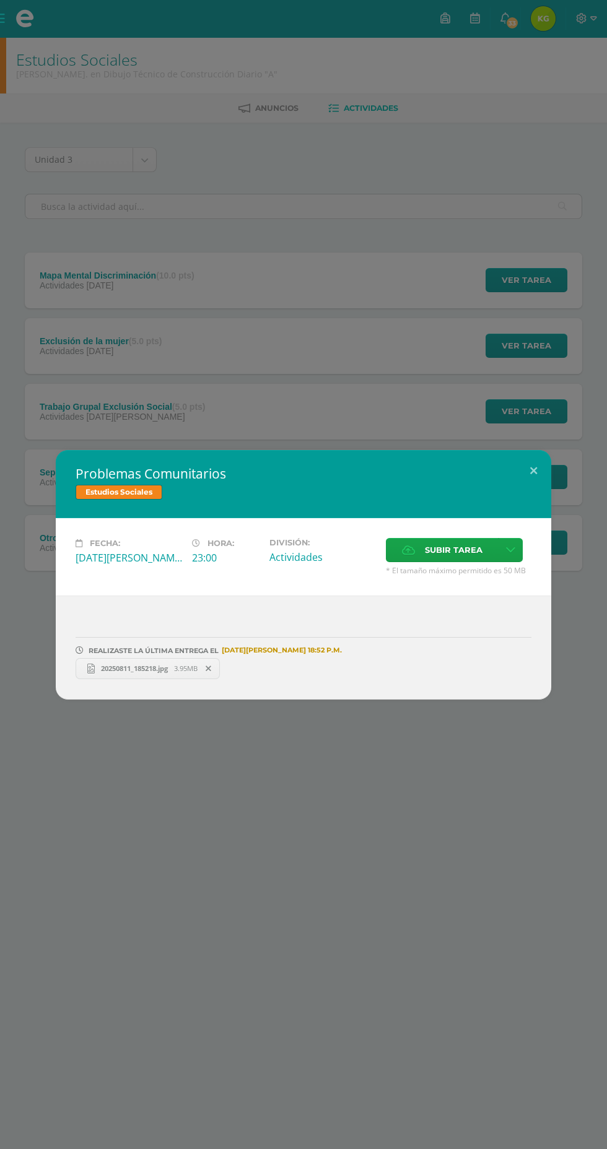
click at [109, 661] on link "20250811_185218.jpg 3.95MB" at bounding box center [148, 668] width 144 height 21
click at [128, 270] on div "Problemas Comunitarios Estudios Sociales Fecha: Viernes 01 de Agosto Hora: 23:0…" at bounding box center [303, 574] width 607 height 1149
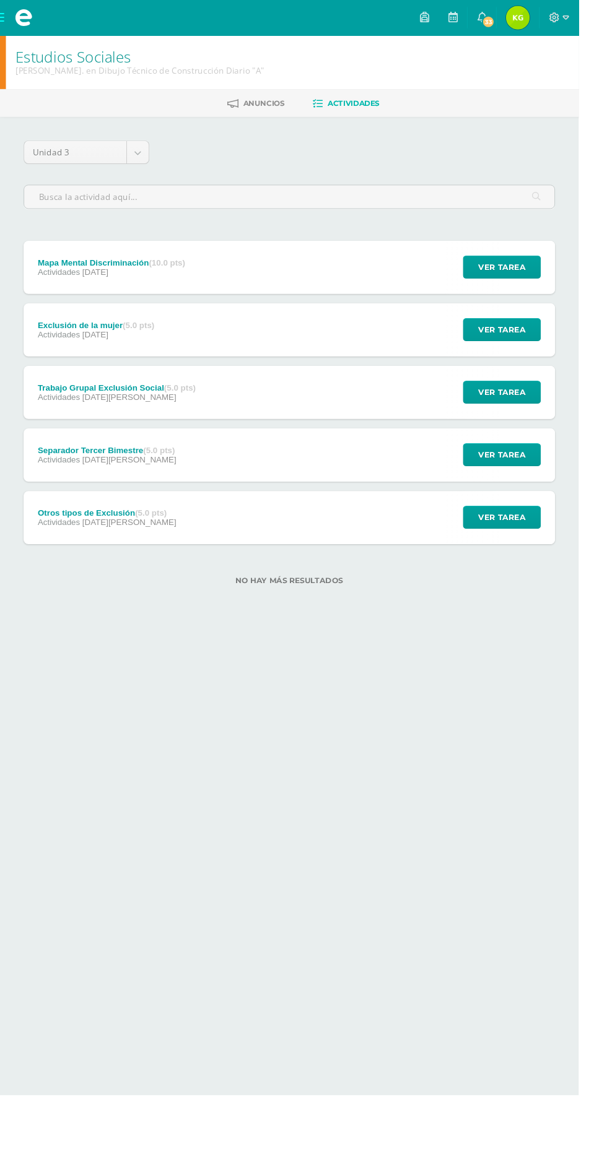
click at [70, 281] on span "Actividades" at bounding box center [62, 286] width 45 height 10
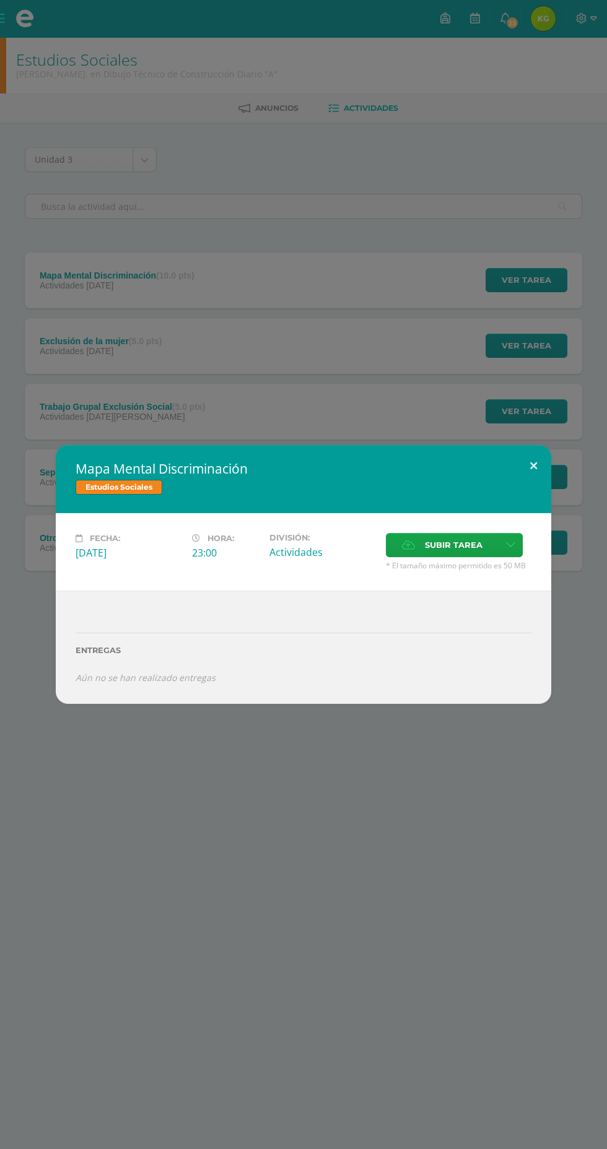
click at [531, 470] on button at bounding box center [533, 466] width 35 height 42
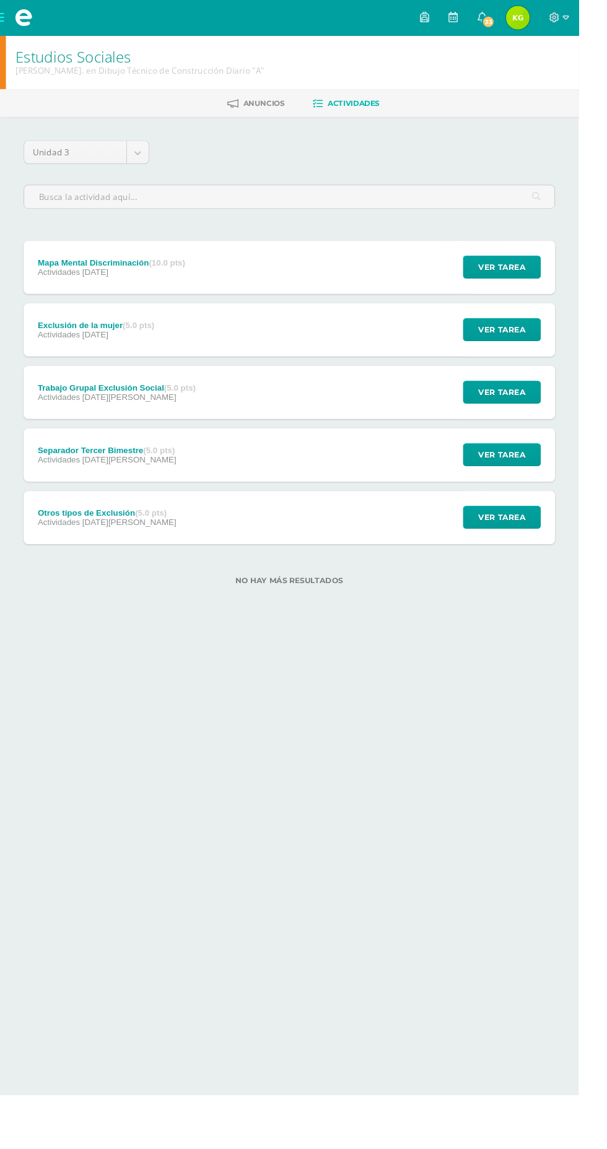
click at [81, 285] on span "Actividades" at bounding box center [62, 286] width 45 height 10
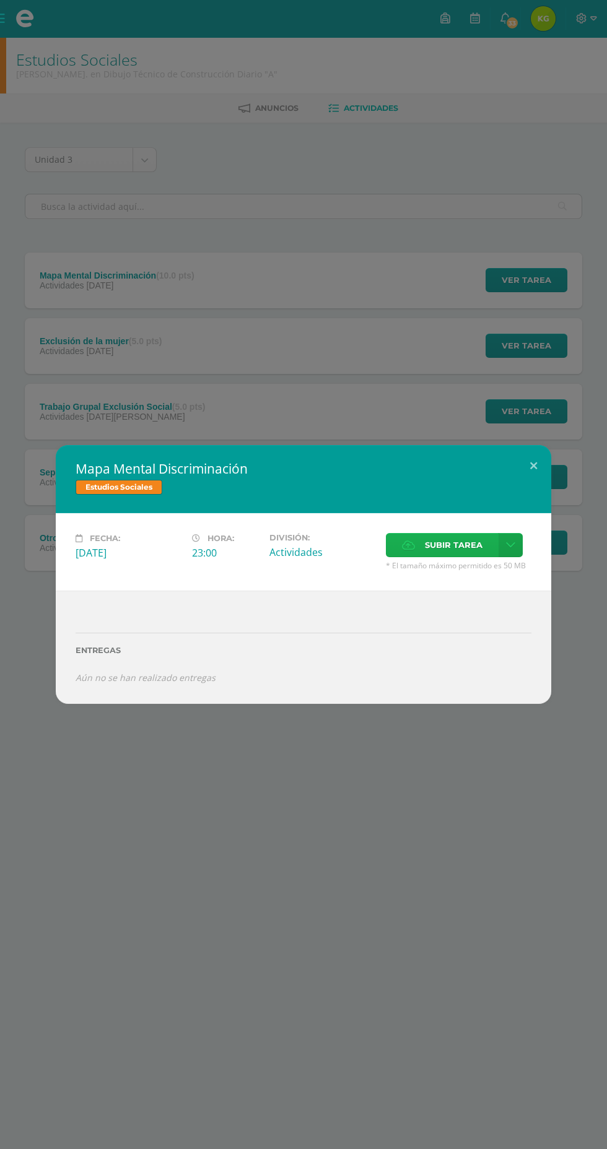
click at [447, 544] on span "Subir tarea" at bounding box center [454, 545] width 58 height 23
click at [0, 0] on input "Subir tarea" at bounding box center [0, 0] width 0 height 0
click at [412, 541] on icon at bounding box center [408, 545] width 13 height 8
click at [0, 0] on input "Subir tarea" at bounding box center [0, 0] width 0 height 0
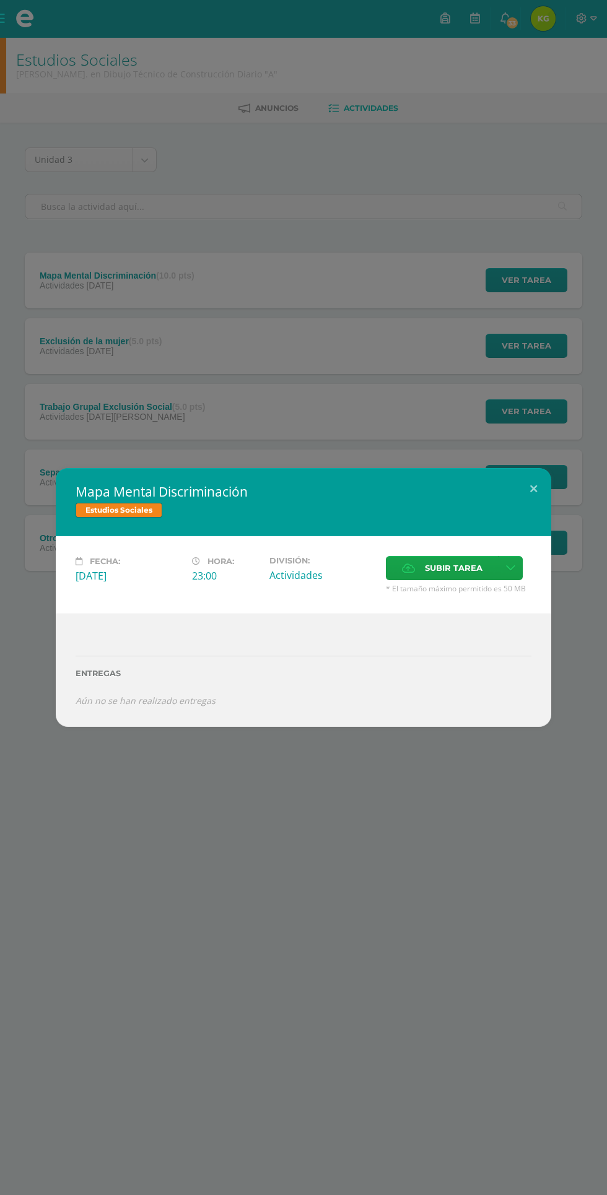
click at [435, 599] on div "Fecha: Viernes 25 de Julio Hora: 23:00 División: Actividades Subir tarea" at bounding box center [303, 574] width 495 height 77
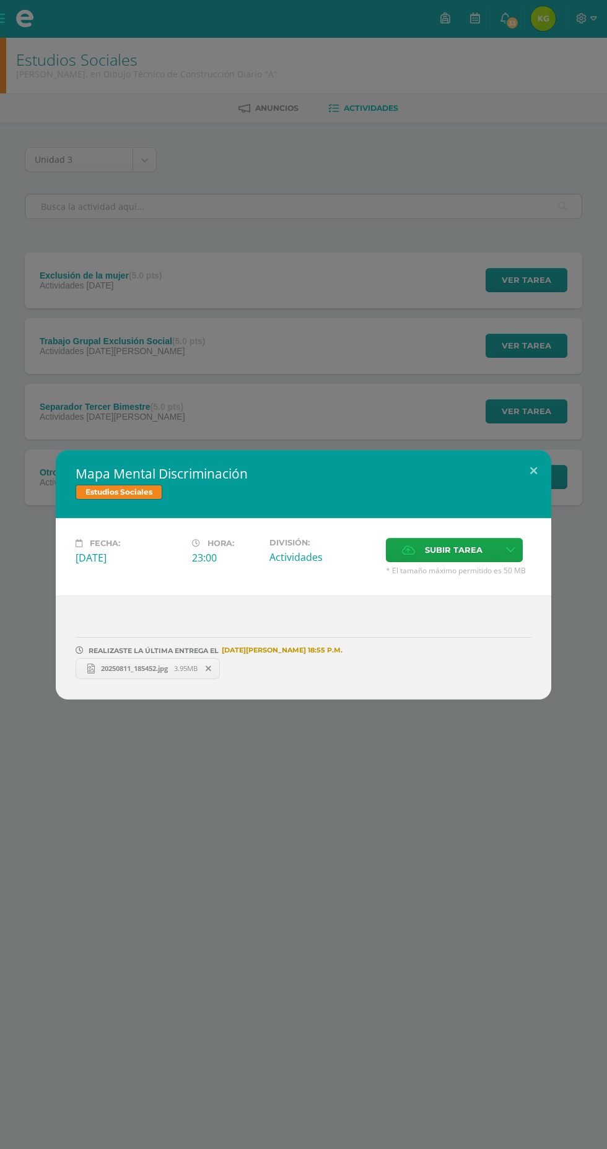
click at [111, 668] on span "20250811_185452.jpg" at bounding box center [134, 668] width 79 height 9
click at [82, 359] on div "Mapa Mental Discriminación Estudios Sociales Fecha: Viernes 25 de Julio Hora: 2…" at bounding box center [303, 574] width 607 height 1149
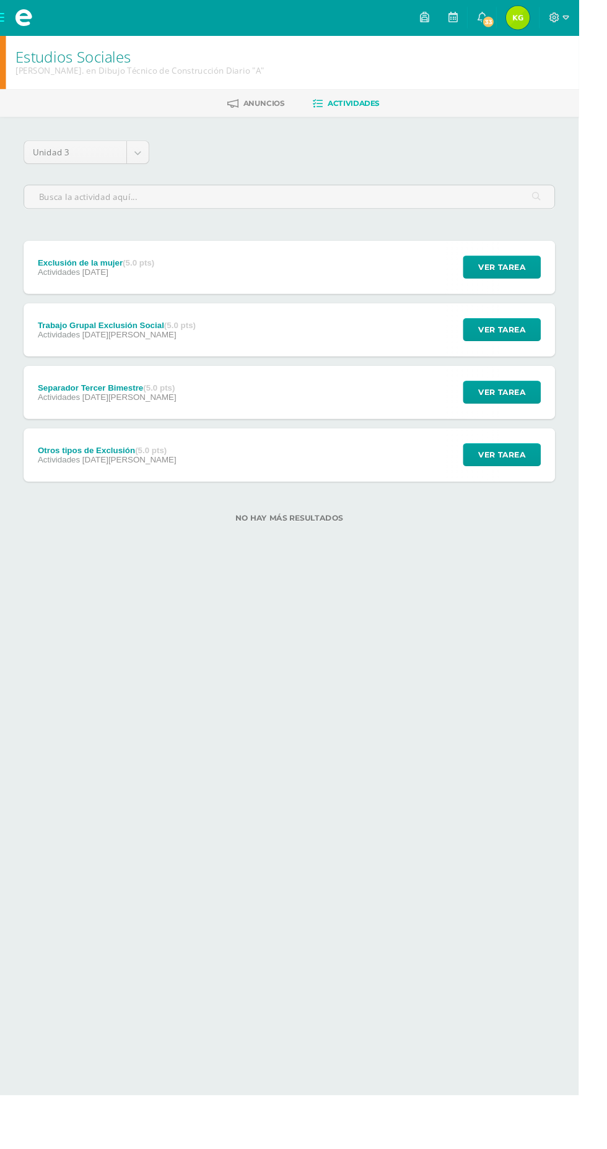
click at [69, 275] on div "Exclusión de la mujer (5.0 pts)" at bounding box center [101, 276] width 123 height 10
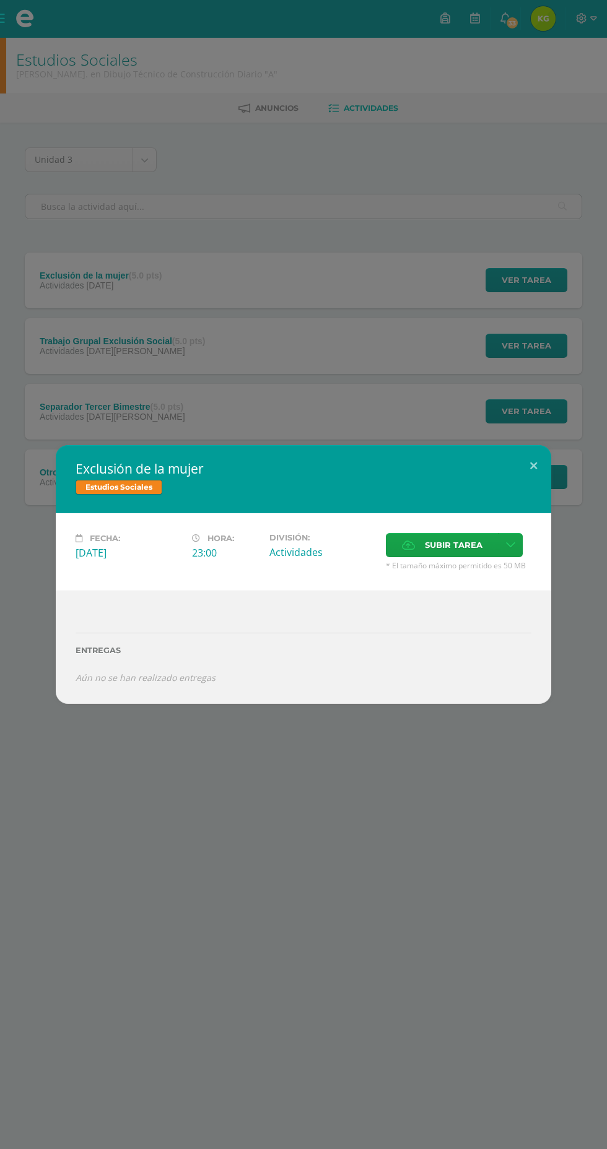
click at [385, 871] on div "Exclusión de la mujer Estudios Sociales Fecha: Viernes 25 de Julio Hora: 23:00 …" at bounding box center [303, 574] width 607 height 1149
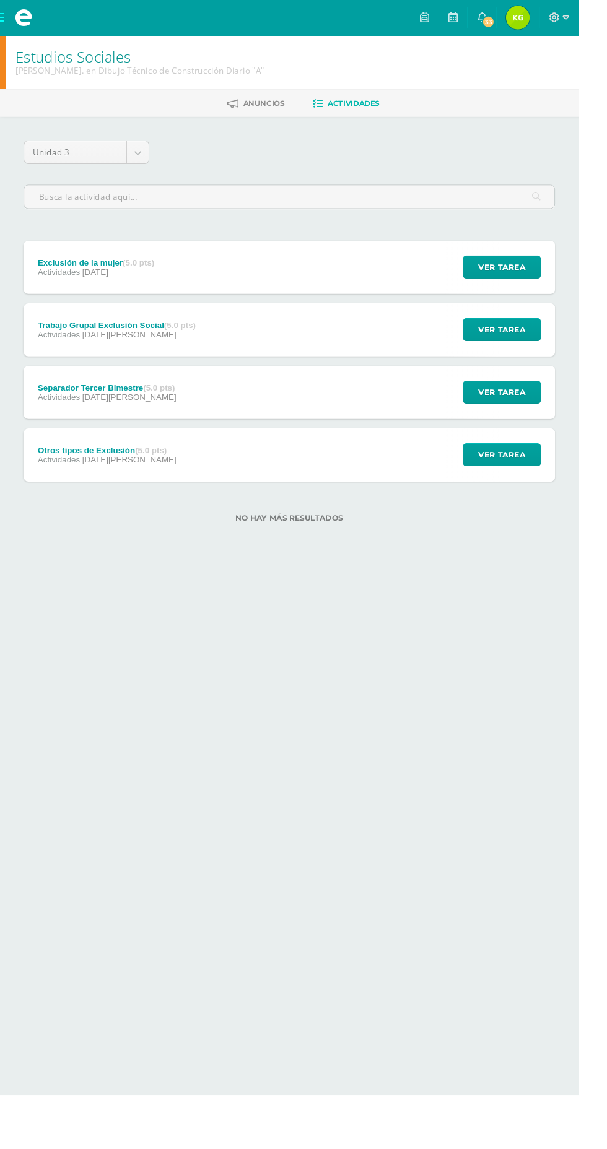
click at [59, 415] on span "Actividades" at bounding box center [62, 417] width 45 height 10
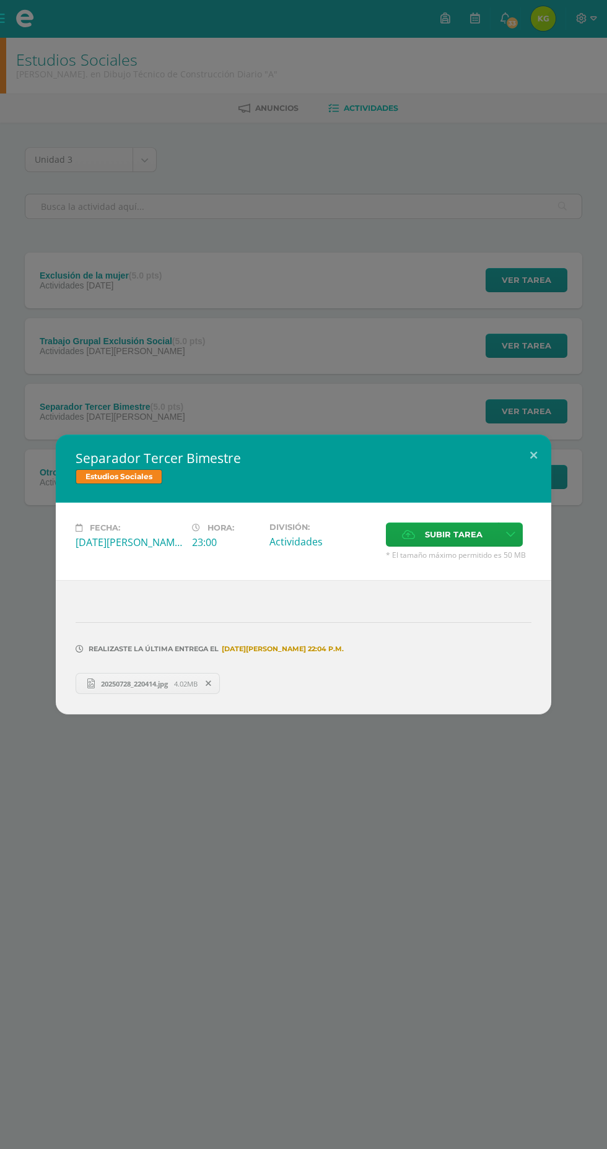
click at [354, 946] on div "Separador Tercer Bimestre Estudios Sociales Fecha: Viernes 04 de Julio Hora: 23…" at bounding box center [303, 574] width 607 height 1149
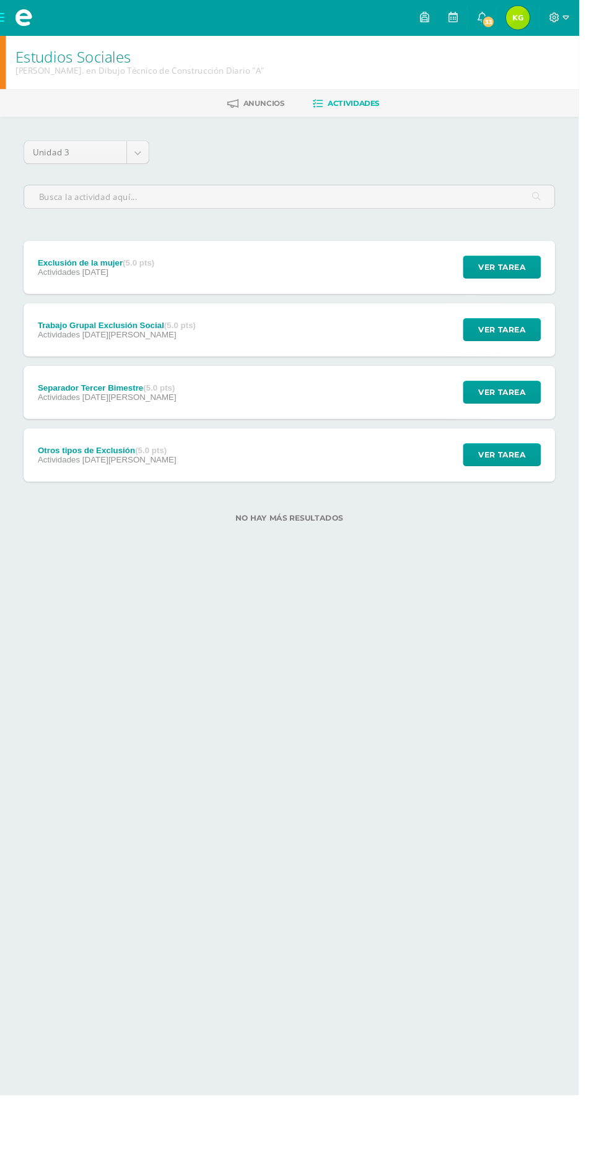
click at [69, 276] on div "Exclusión de la mujer (5.0 pts)" at bounding box center [101, 276] width 123 height 10
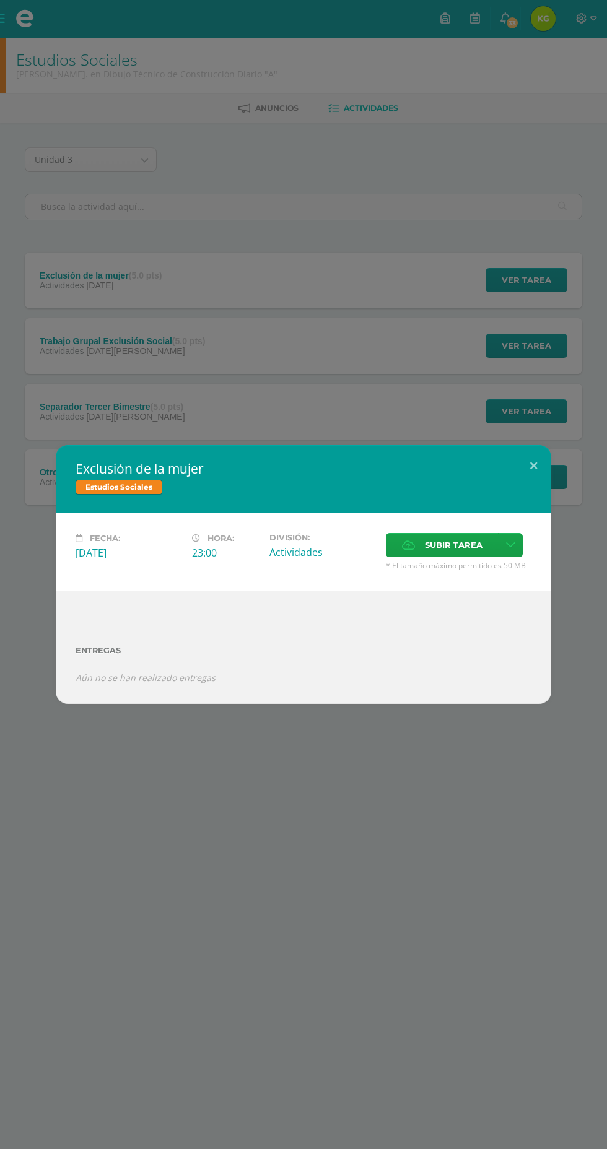
click at [367, 916] on div "Exclusión de la mujer Estudios Sociales Fecha: Viernes 25 de Julio Hora: 23:00 …" at bounding box center [303, 574] width 607 height 1149
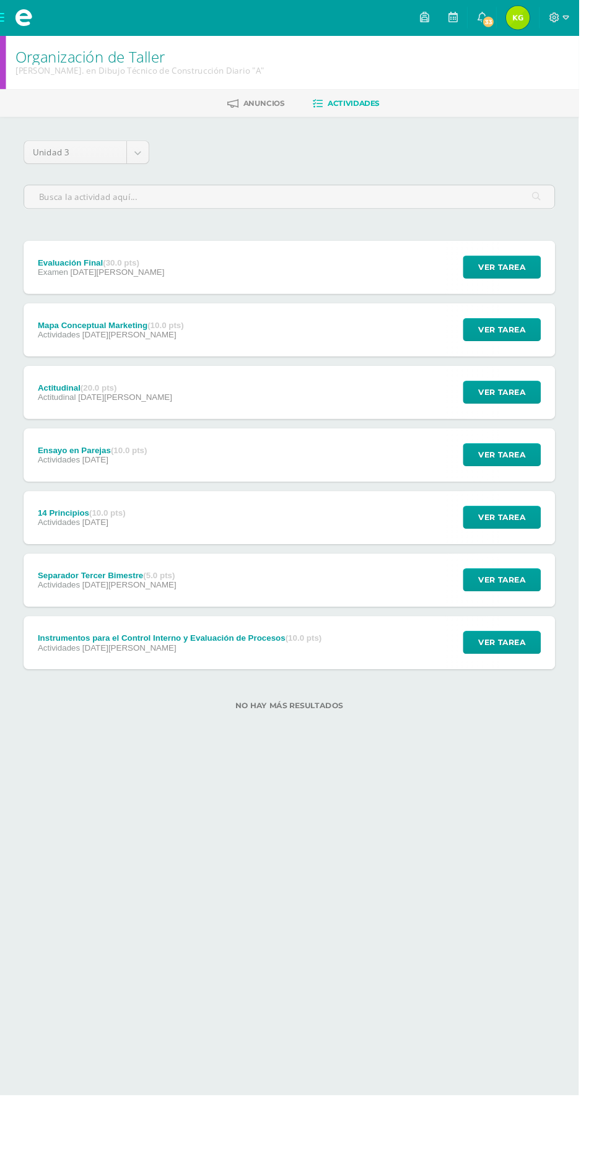
click at [86, 667] on div "Instrumentos para el Control Interno y Evaluación de Procesos (10.0 pts)" at bounding box center [189, 669] width 298 height 10
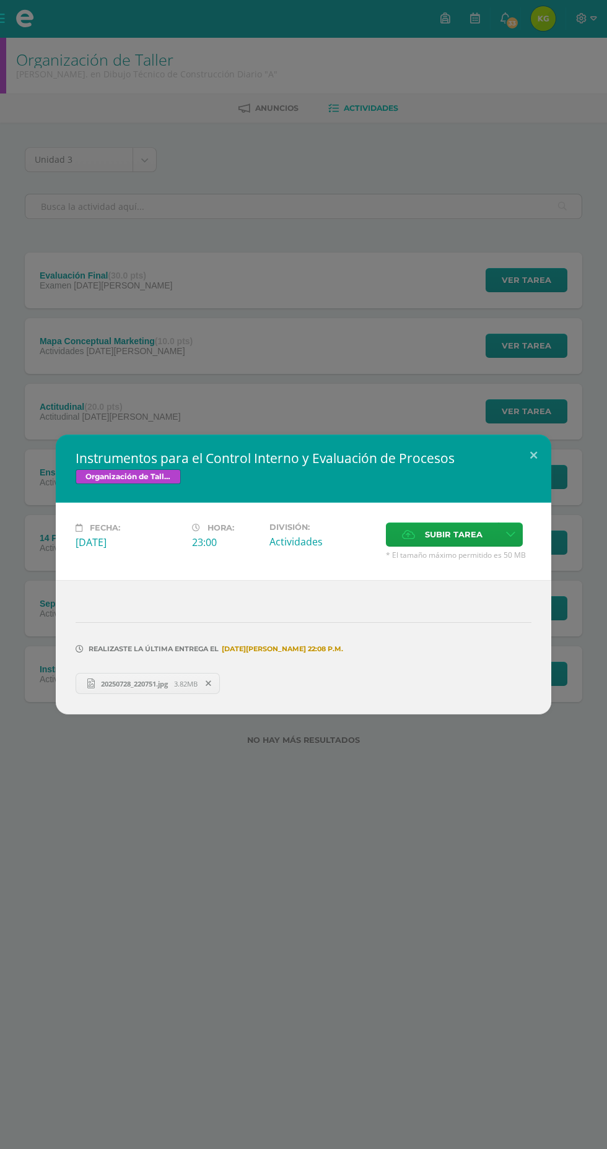
click at [102, 317] on div "Instrumentos para el Control Interno y Evaluación de Procesos Organización de T…" at bounding box center [303, 574] width 607 height 1149
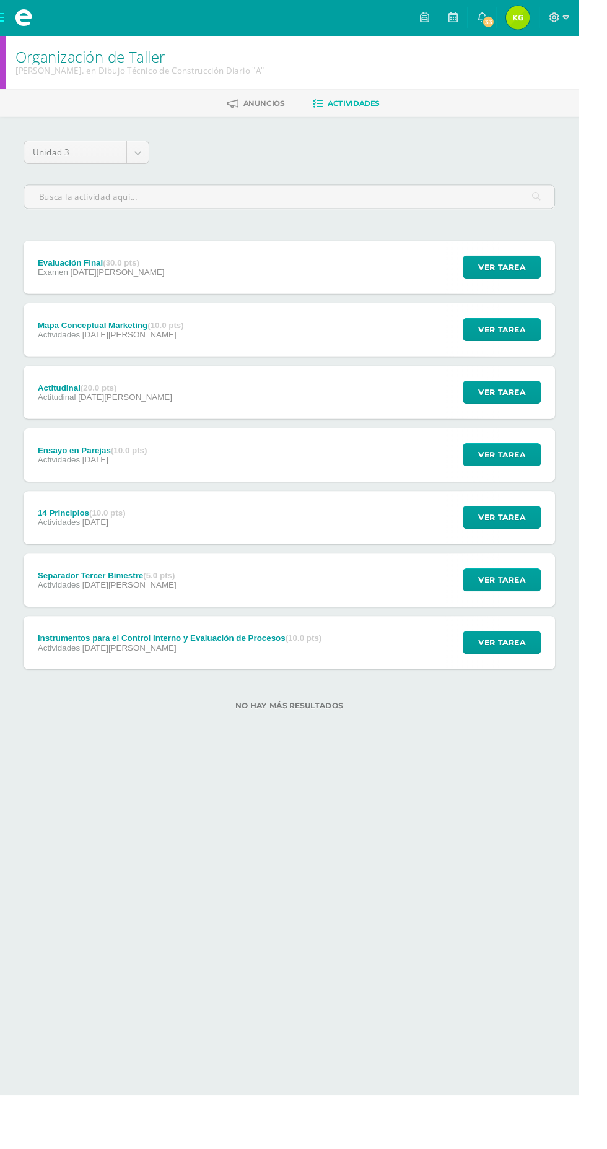
click at [81, 629] on div "Separador Tercer Bimestre (5.0 pts) Actividades [DATE]" at bounding box center [112, 609] width 175 height 56
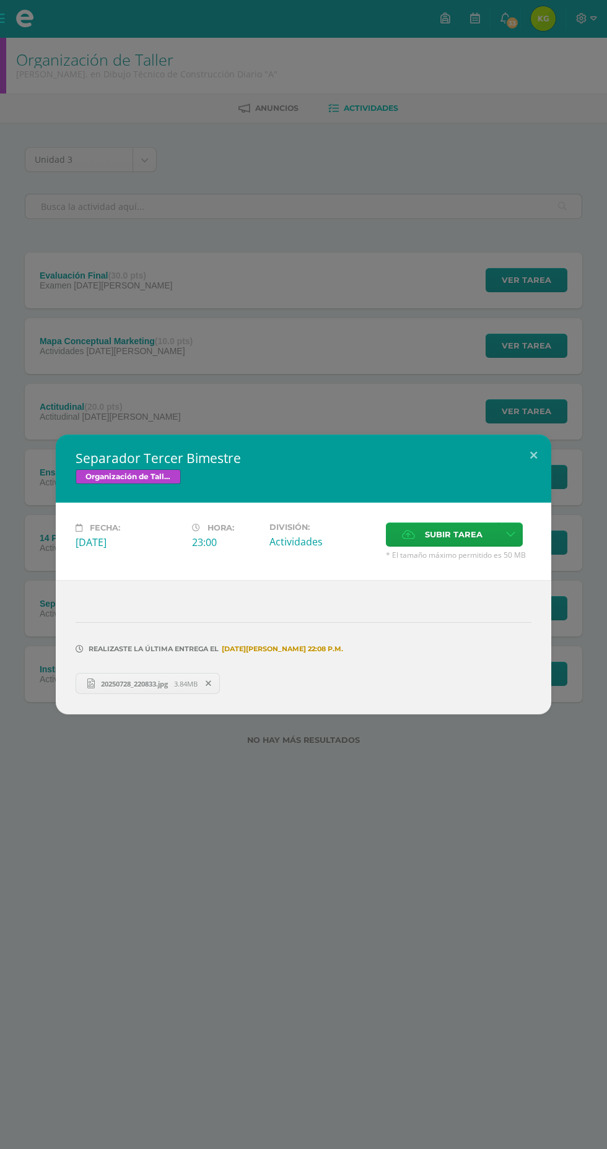
click at [76, 228] on div "Separador Tercer Bimestre Organización de Taller Fecha: [DATE][PERSON_NAME]: 23…" at bounding box center [303, 574] width 607 height 1149
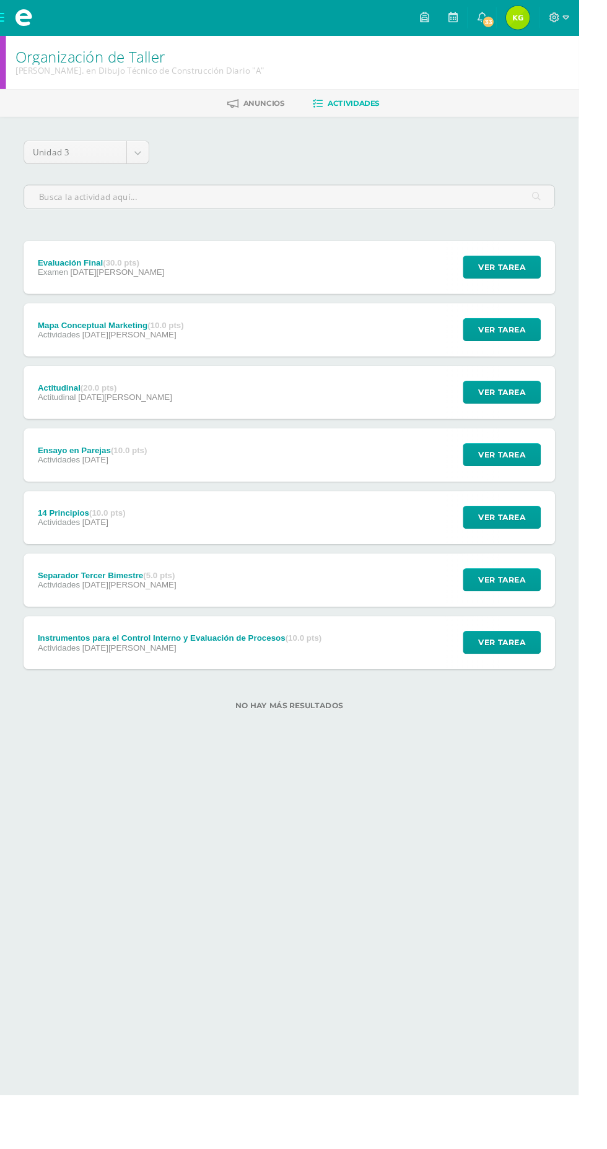
click at [59, 551] on span "Actividades" at bounding box center [62, 548] width 45 height 10
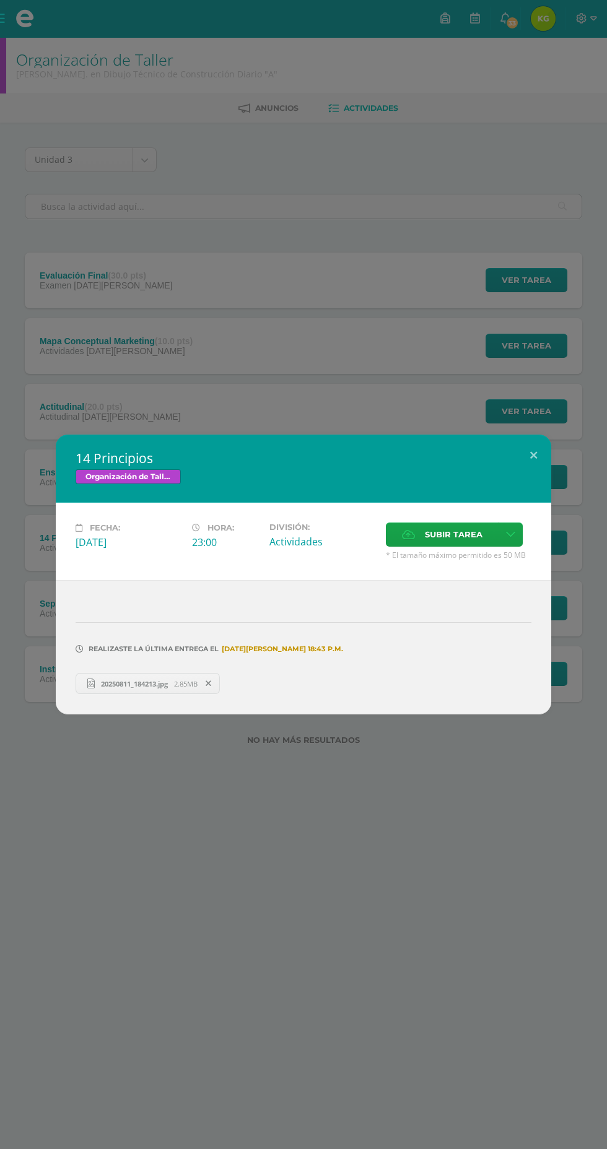
click at [73, 246] on div "14 Principios Organización de Taller Fecha: [DATE][PERSON_NAME]: 23:00 División…" at bounding box center [303, 574] width 607 height 1149
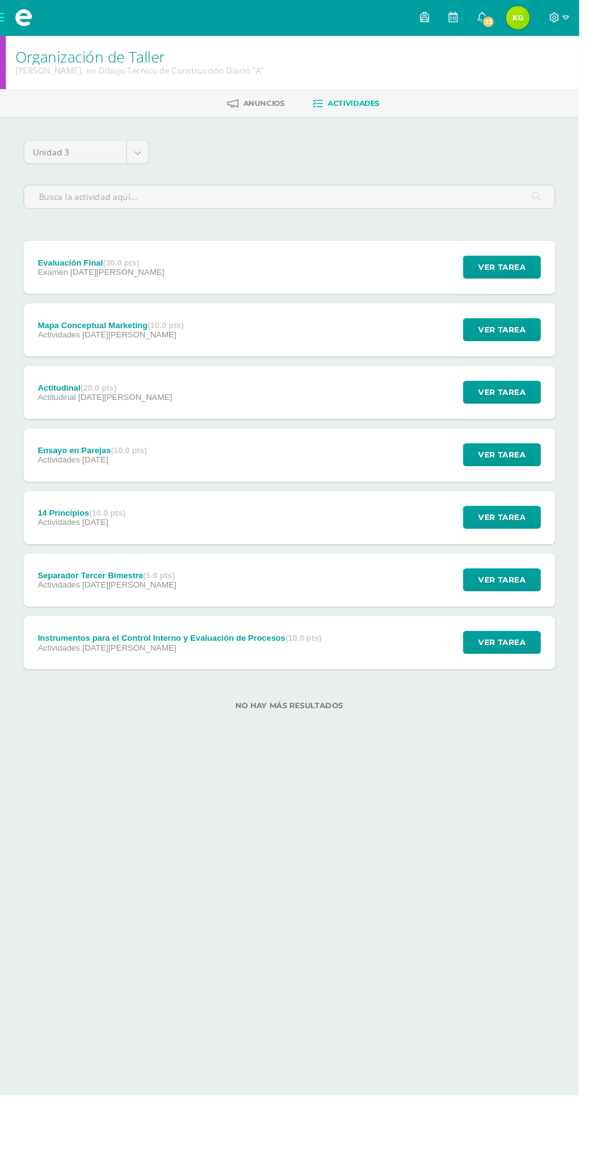
click at [64, 482] on span "Actividades" at bounding box center [62, 482] width 45 height 10
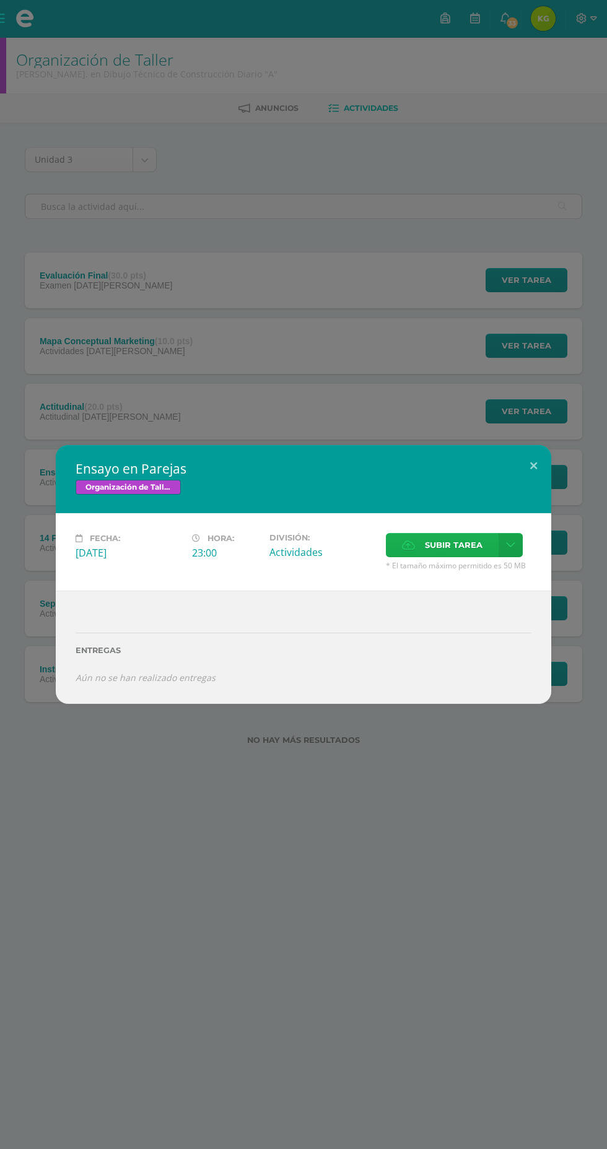
click at [466, 551] on span "Subir tarea" at bounding box center [454, 545] width 58 height 23
click at [0, 0] on input "Subir tarea" at bounding box center [0, 0] width 0 height 0
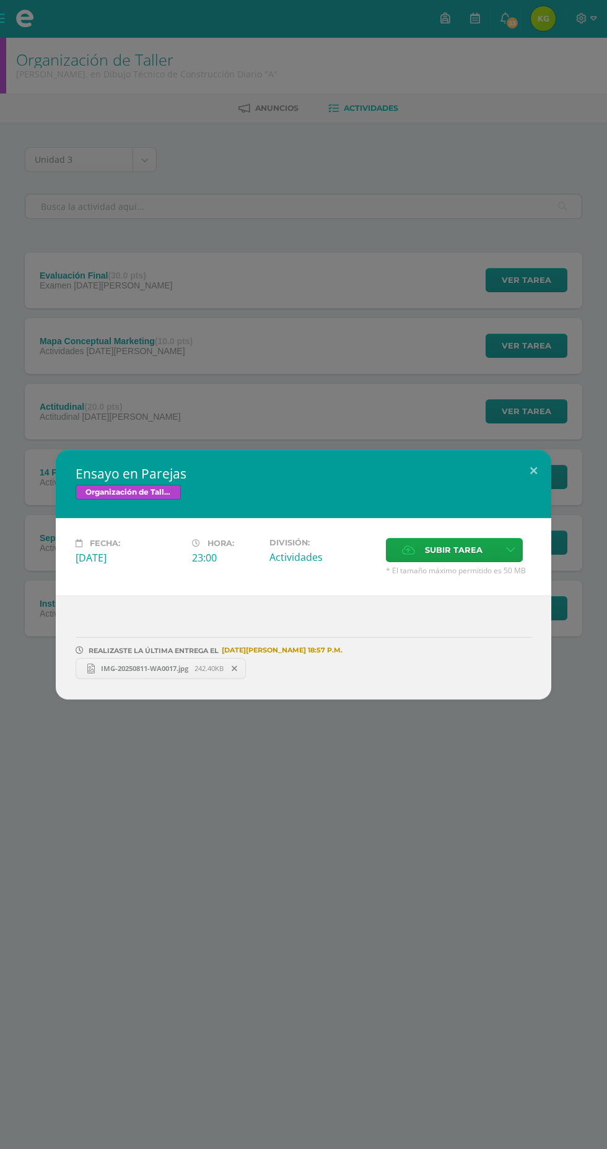
click at [120, 662] on link "IMG-20250811-WA0017.jpg 242.40KB" at bounding box center [161, 668] width 170 height 21
click at [80, 378] on div "Ensayo en Parejas Organización de Taller Fecha: Viernes 25 de Julio Hora: 23:00…" at bounding box center [303, 574] width 607 height 1149
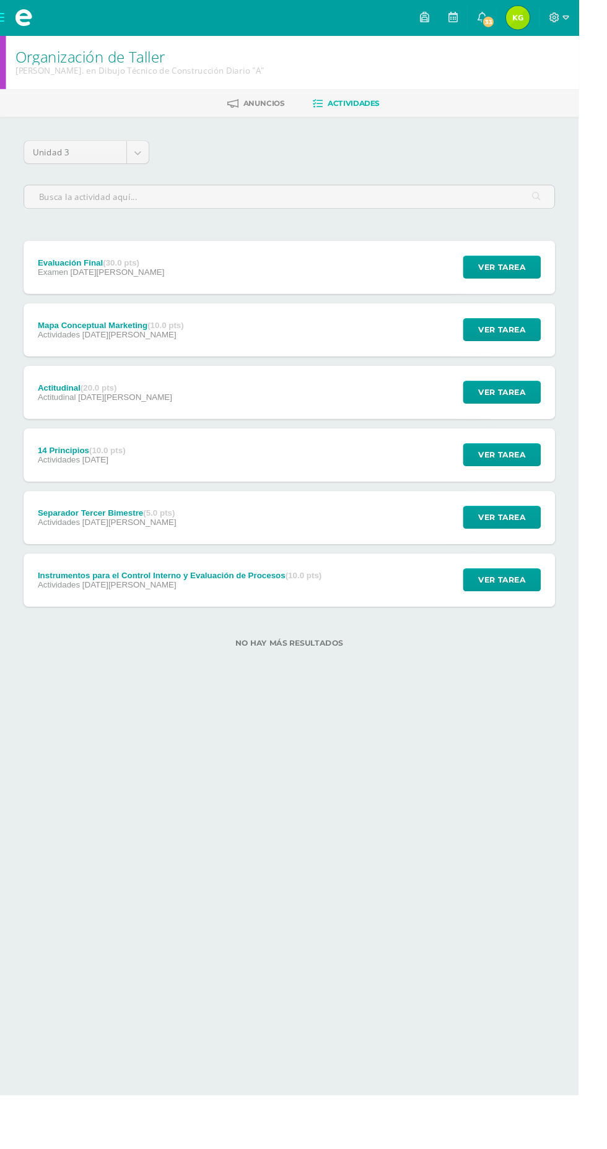
click at [24, 19] on span at bounding box center [24, 18] width 19 height 19
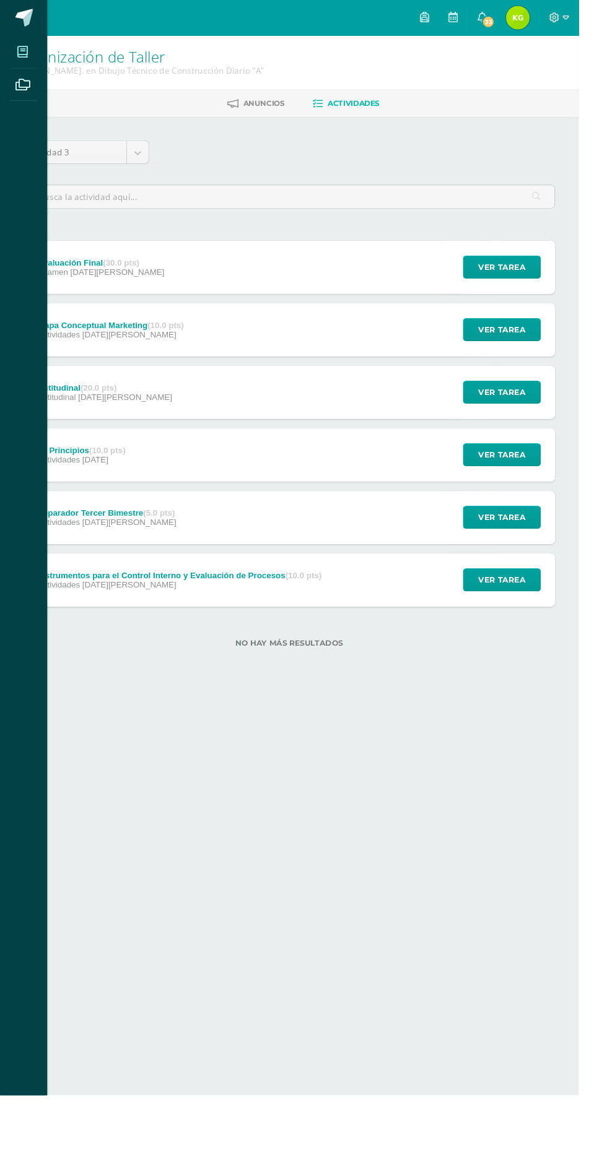
click at [19, 61] on icon at bounding box center [23, 54] width 11 height 12
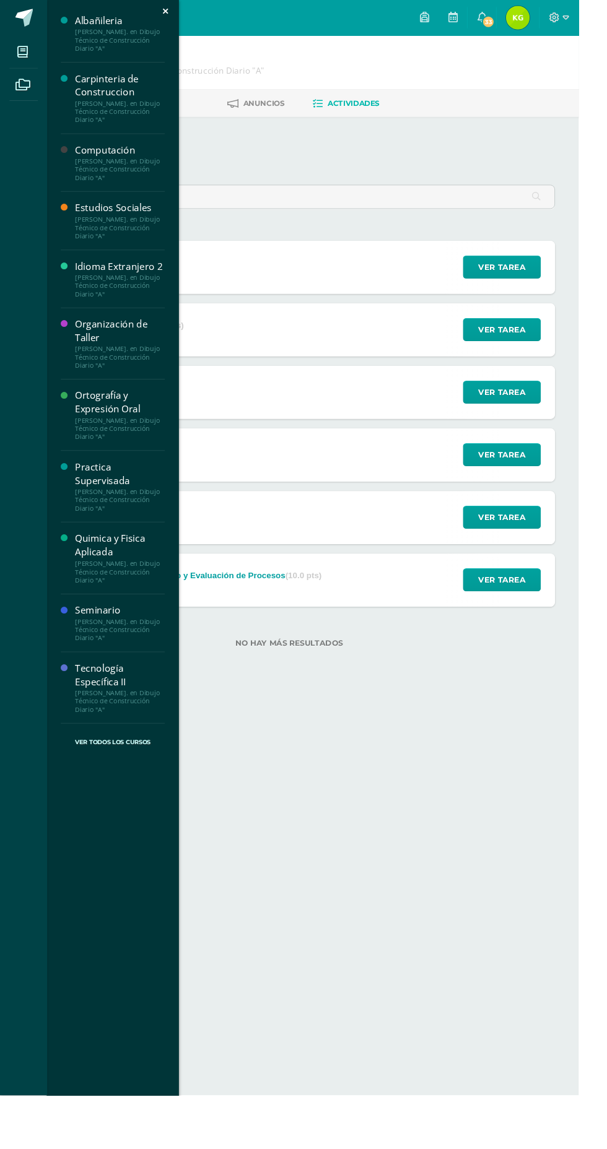
click at [99, 230] on div "[PERSON_NAME]. en Dibujo Técnico de Construcción Diario "A"" at bounding box center [126, 239] width 94 height 26
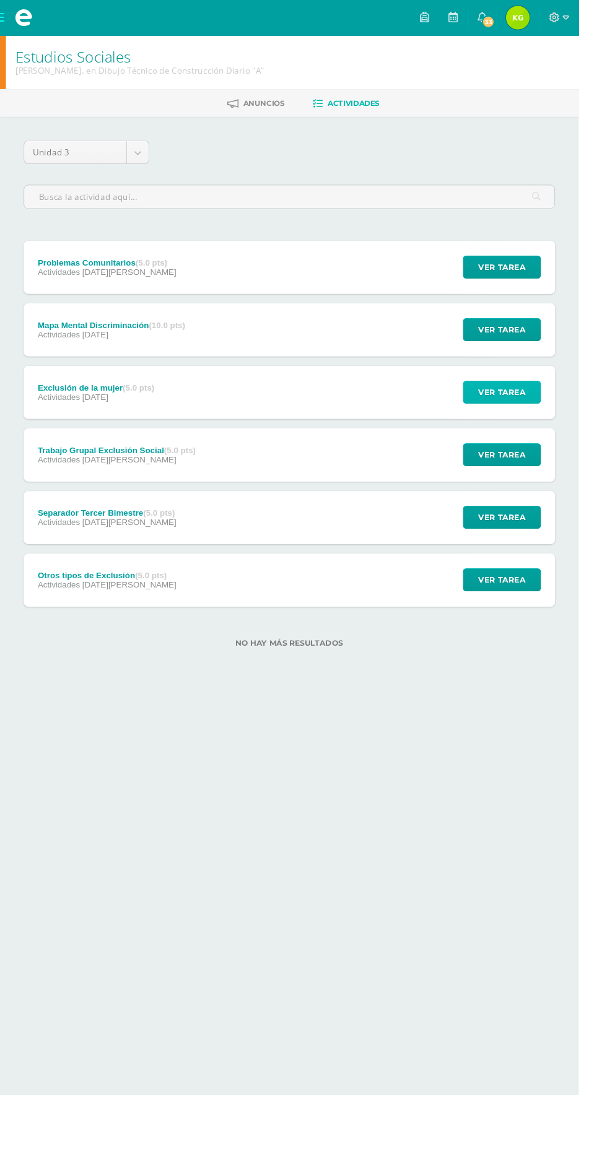
click at [500, 416] on button "Ver tarea" at bounding box center [527, 411] width 82 height 24
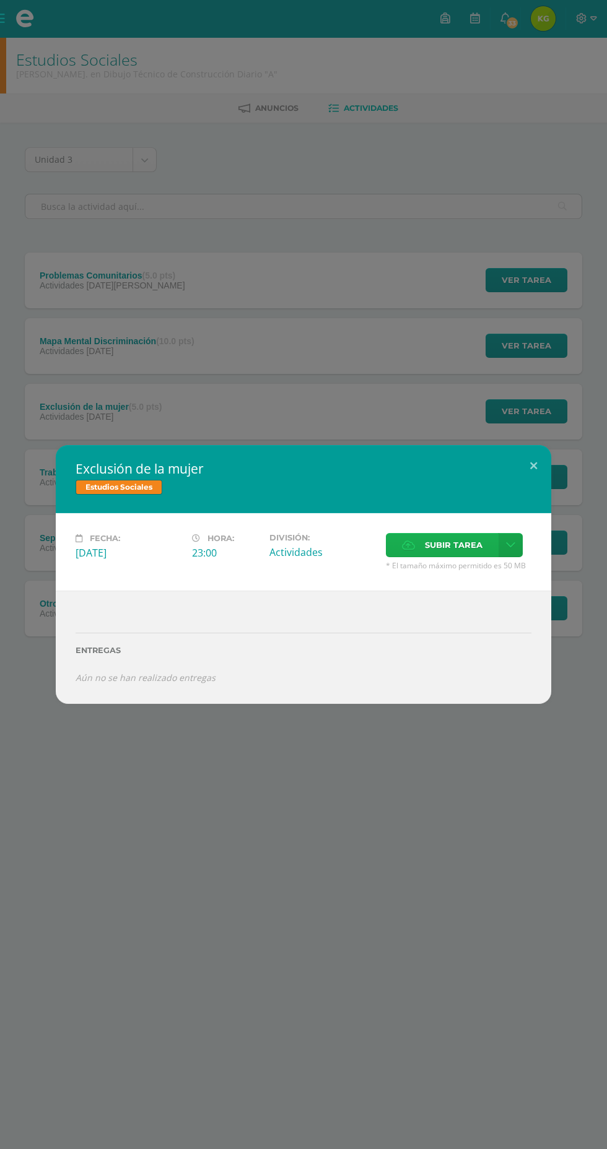
click at [409, 545] on icon at bounding box center [408, 545] width 13 height 8
click at [0, 0] on input "Subir tarea" at bounding box center [0, 0] width 0 height 0
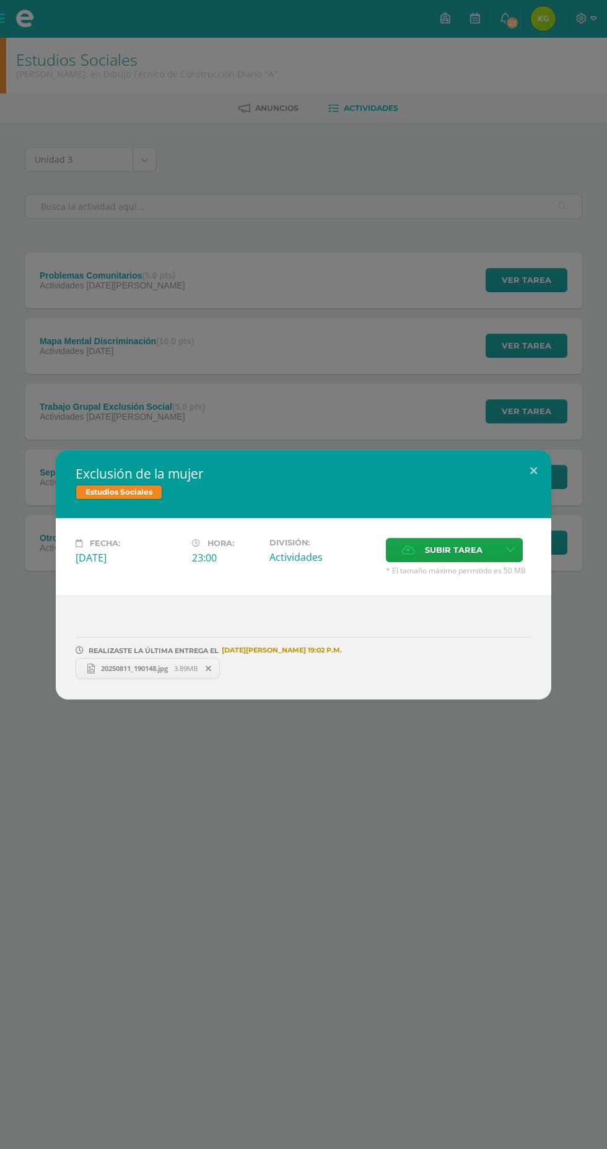
click at [111, 668] on span "20250811_190148.jpg" at bounding box center [134, 668] width 79 height 9
click at [63, 312] on div "Exclusión de la mujer Estudios Sociales Fecha: Viernes 25 de Julio Hora: 23:00 …" at bounding box center [303, 574] width 607 height 1149
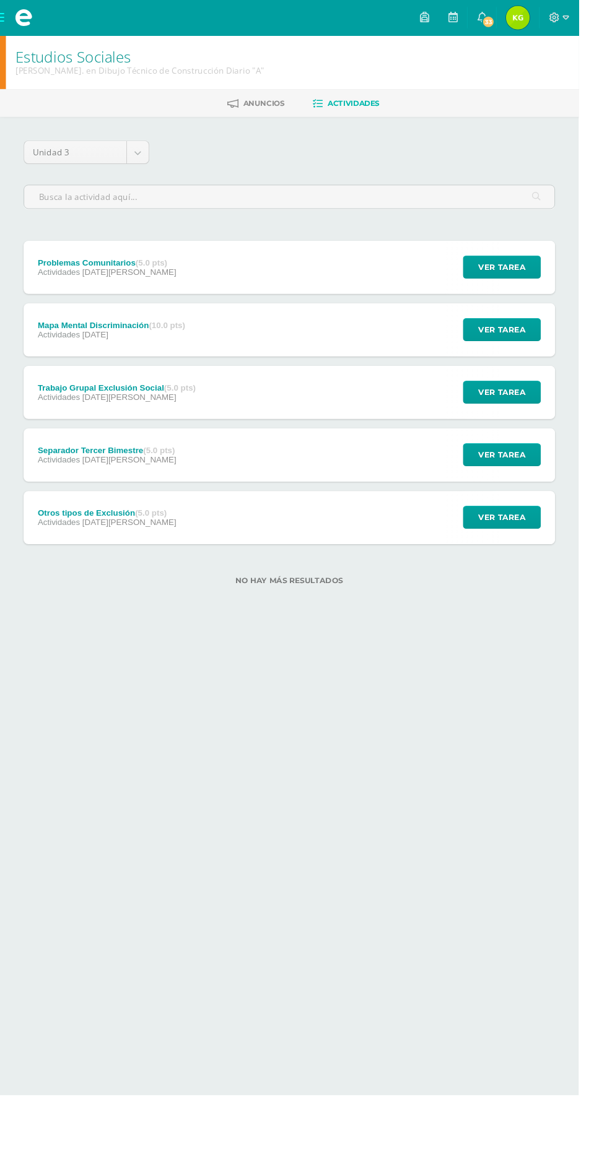
click at [87, 547] on span "04 de Julio" at bounding box center [135, 548] width 98 height 10
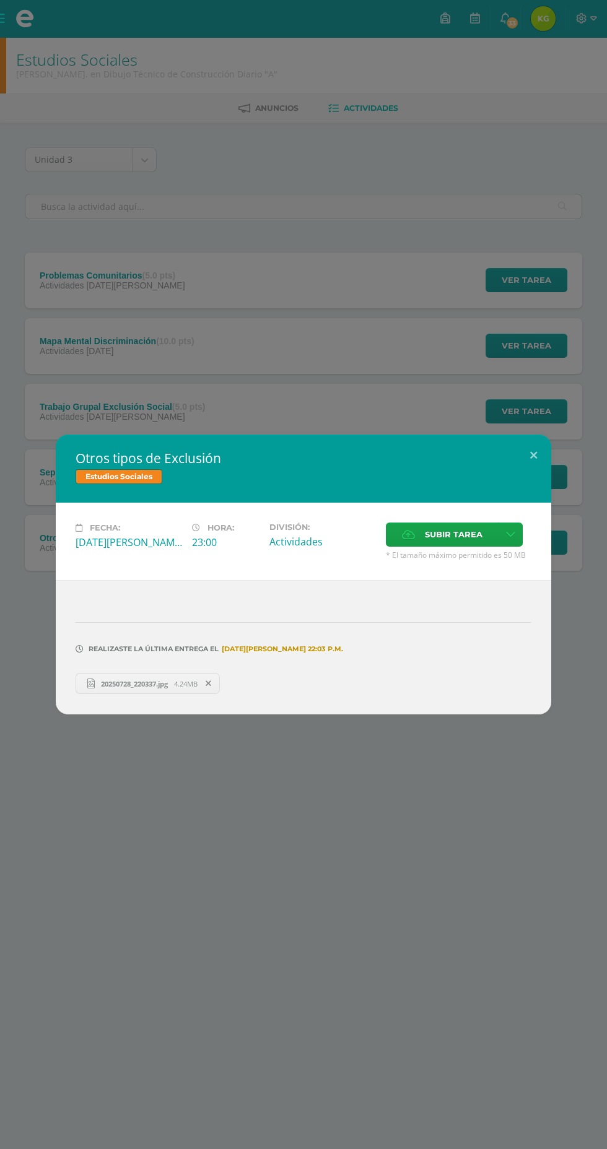
click at [150, 682] on span "20250728_220337.jpg" at bounding box center [134, 683] width 79 height 9
click at [56, 311] on div "Otros tipos de Exclusión Estudios Sociales Fecha: Viernes 04 de Julio Hora: 23:…" at bounding box center [303, 574] width 607 height 1149
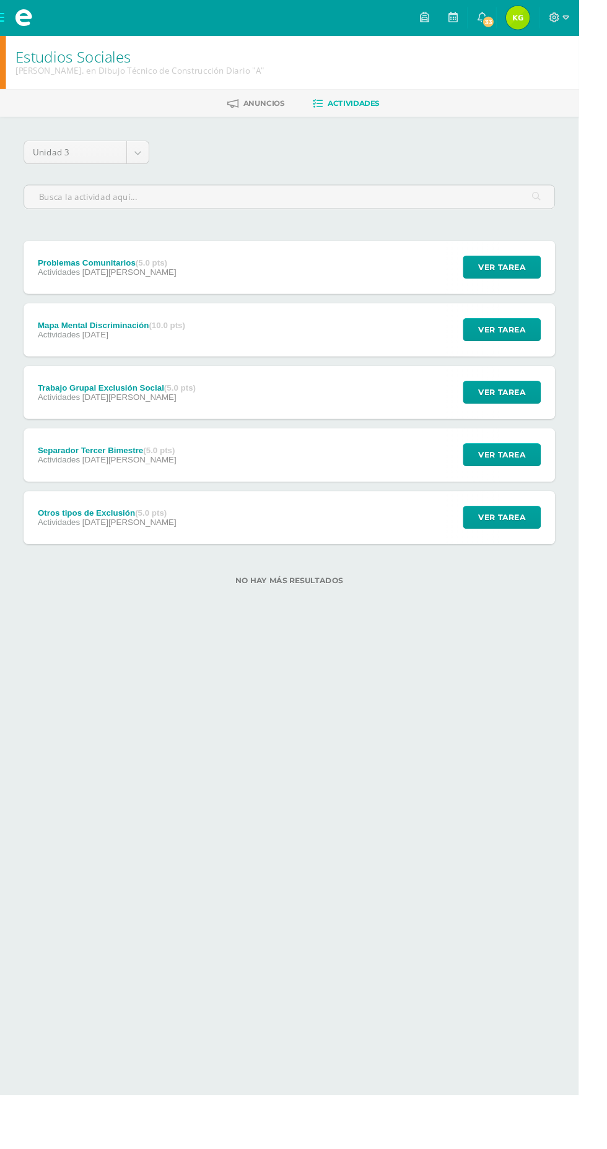
click at [54, 419] on span "Actividades" at bounding box center [62, 417] width 45 height 10
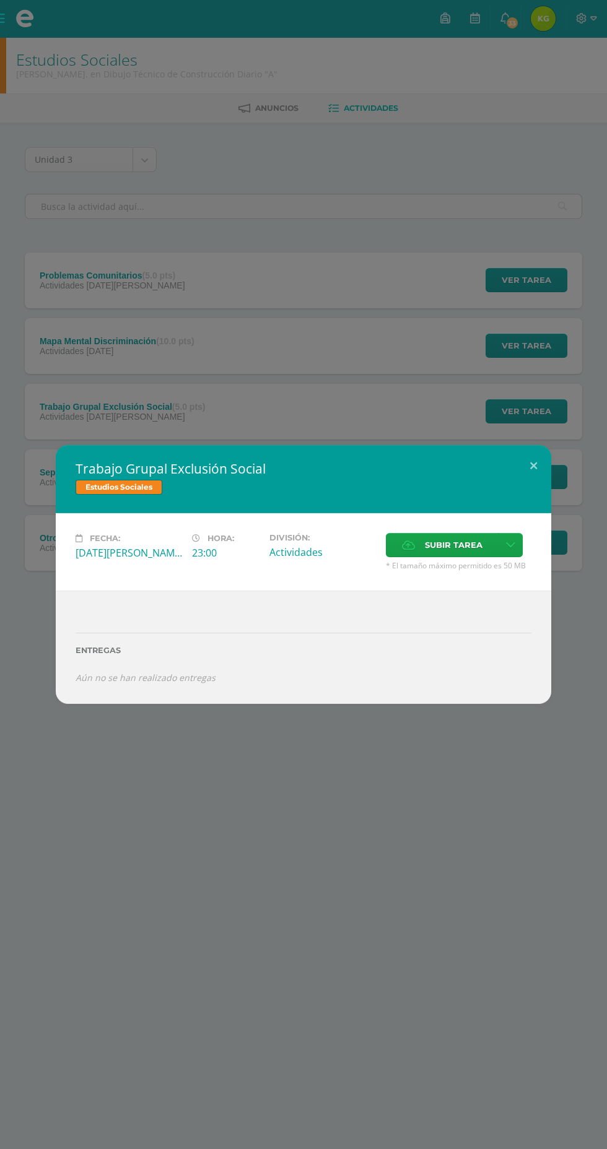
click at [64, 257] on div "Trabajo Grupal Exclusión Social Estudios Sociales Fecha: Viernes 04 de Julio Ho…" at bounding box center [303, 574] width 607 height 1149
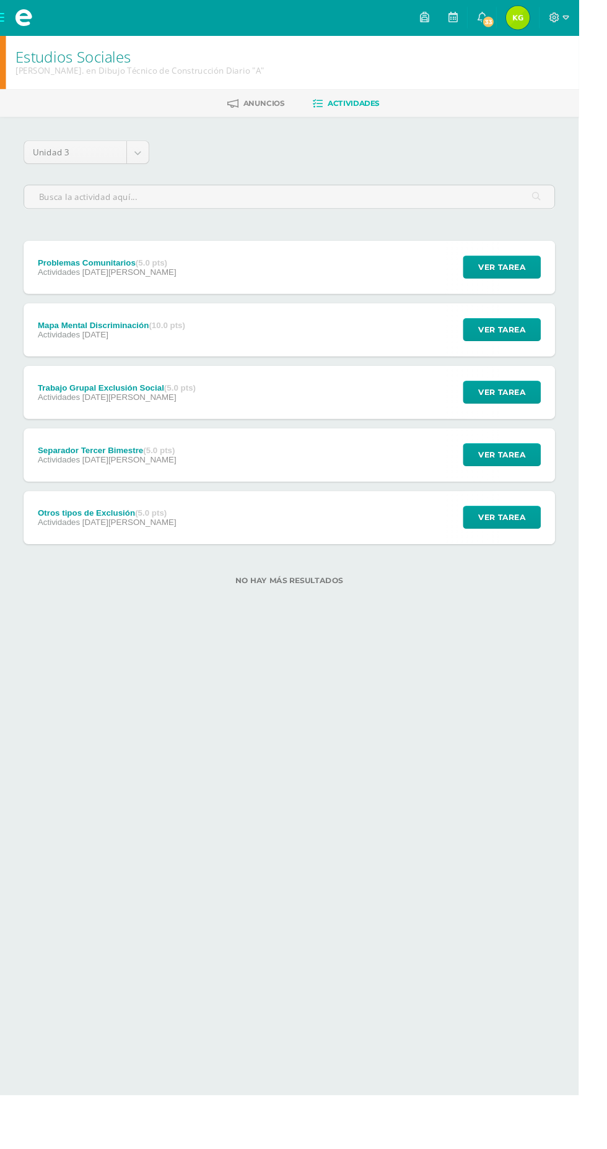
click at [58, 275] on div "Problemas Comunitarios (5.0 pts)" at bounding box center [113, 276] width 146 height 10
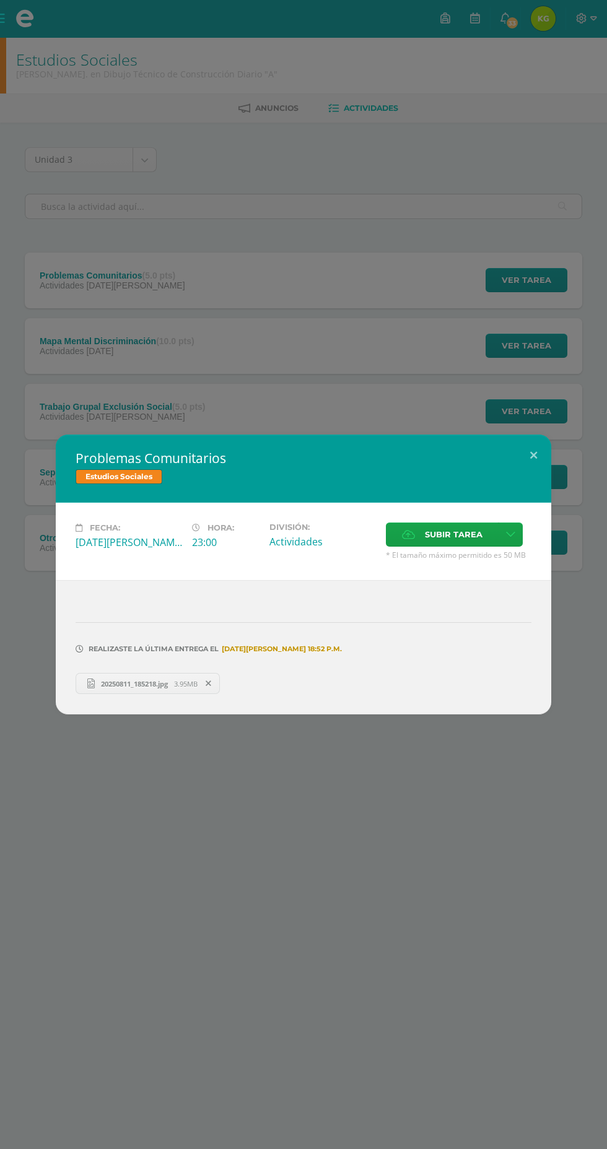
click at [111, 241] on div "Problemas Comunitarios Estudios Sociales Fecha: Viernes 01 de Agosto Hora: 23:0…" at bounding box center [303, 574] width 607 height 1149
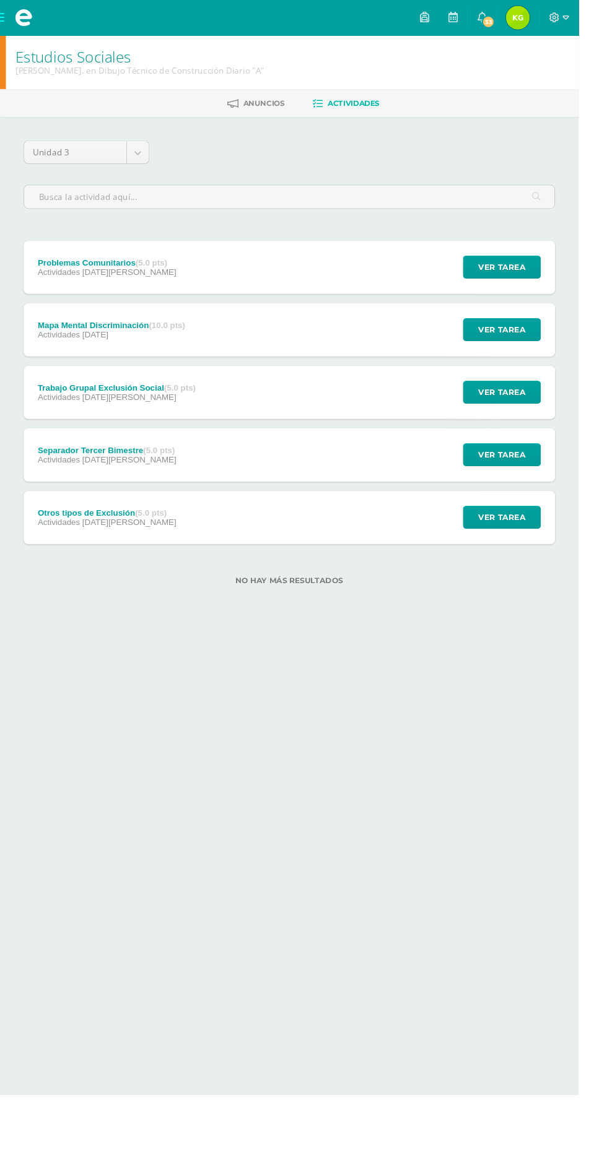
click at [58, 336] on div "Mapa Mental Discriminación (10.0 pts)" at bounding box center [117, 341] width 155 height 10
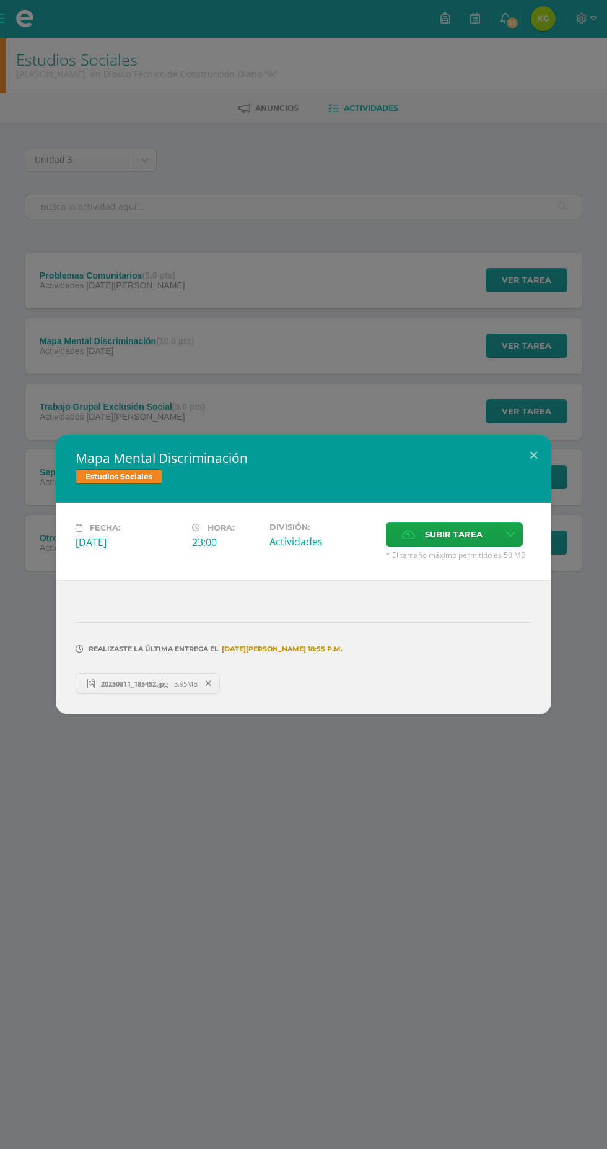
click at [82, 198] on div "Mapa Mental Discriminación Estudios Sociales Fecha: Viernes 25 de Julio Hora: 2…" at bounding box center [303, 574] width 607 height 1149
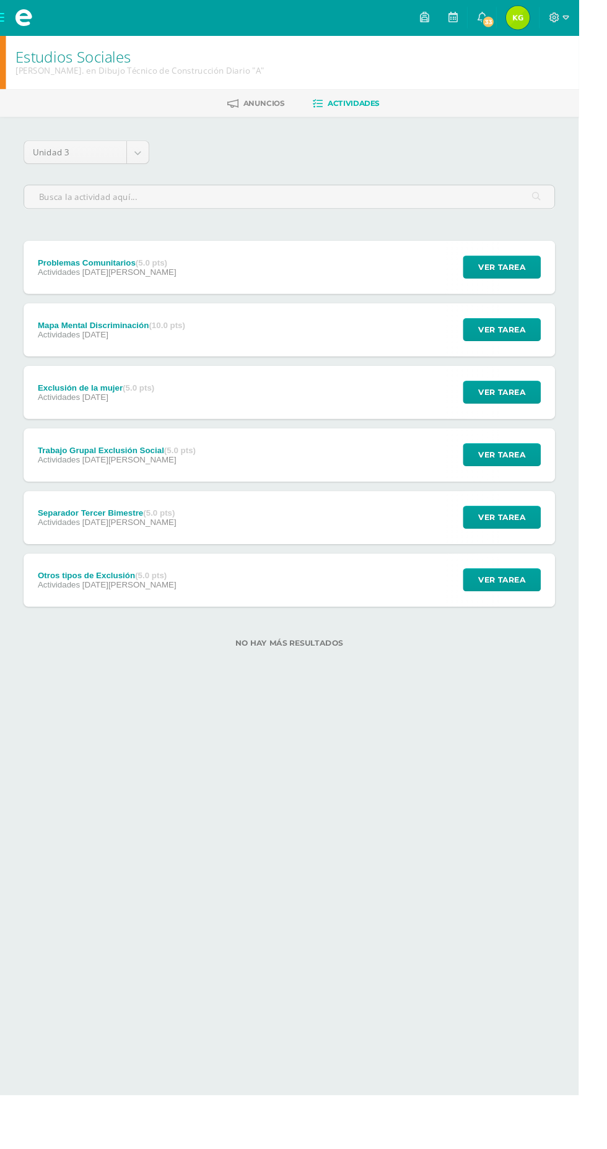
click at [32, 28] on span at bounding box center [25, 18] width 50 height 37
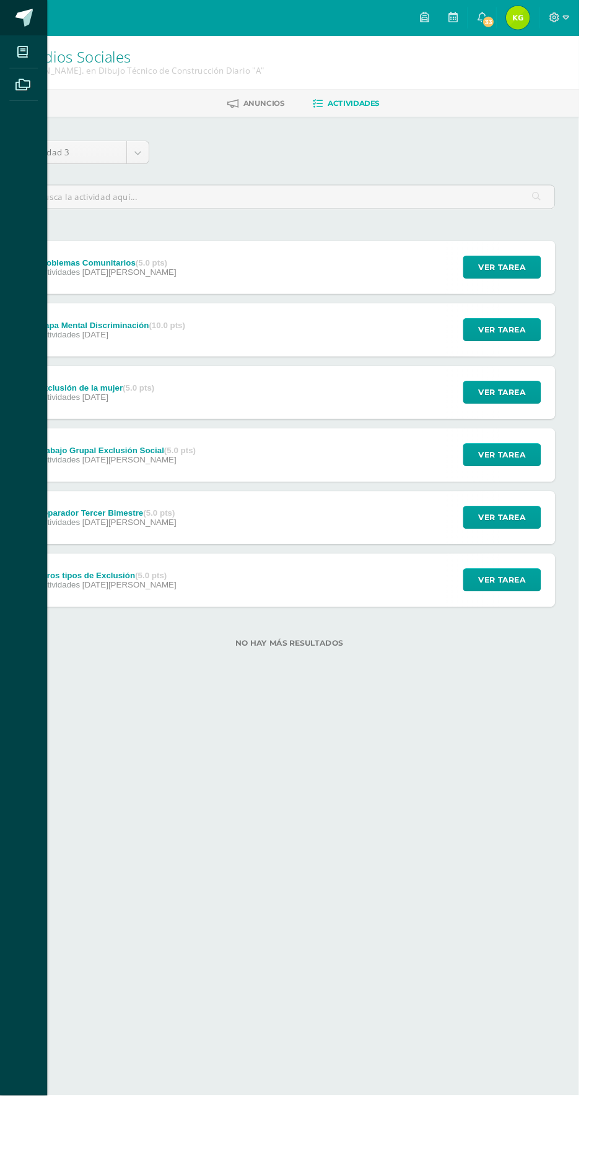
click at [19, 25] on span at bounding box center [25, 18] width 19 height 19
click at [24, 54] on icon at bounding box center [23, 54] width 11 height 12
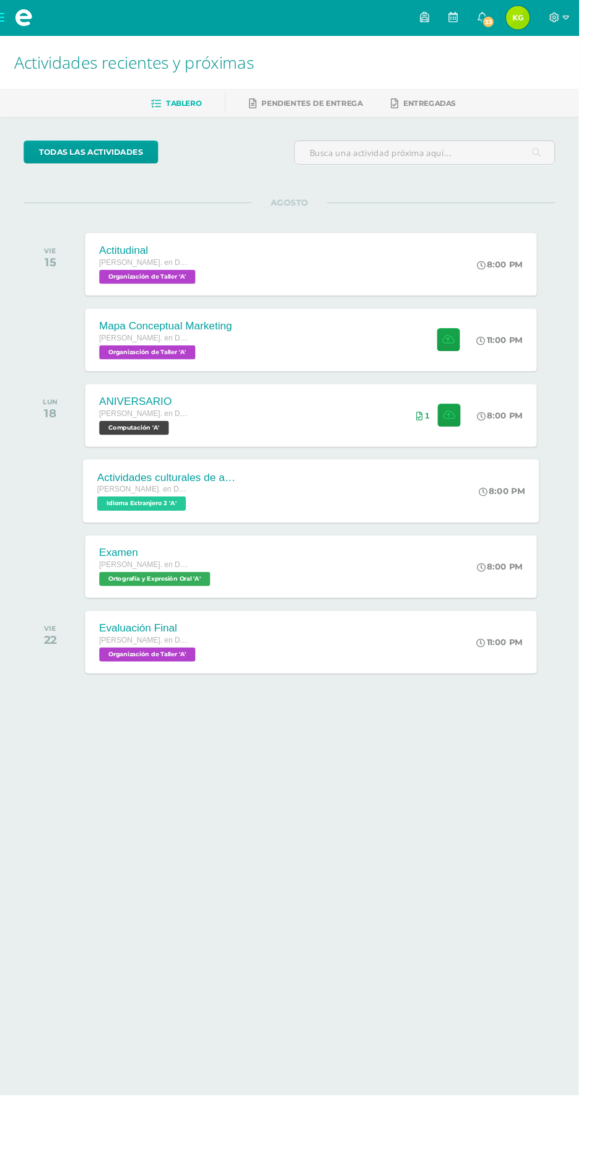
click at [194, 523] on span "Idioma Extranjero 2 'A'" at bounding box center [148, 528] width 93 height 15
